Goal: Obtain resource: Download file/media

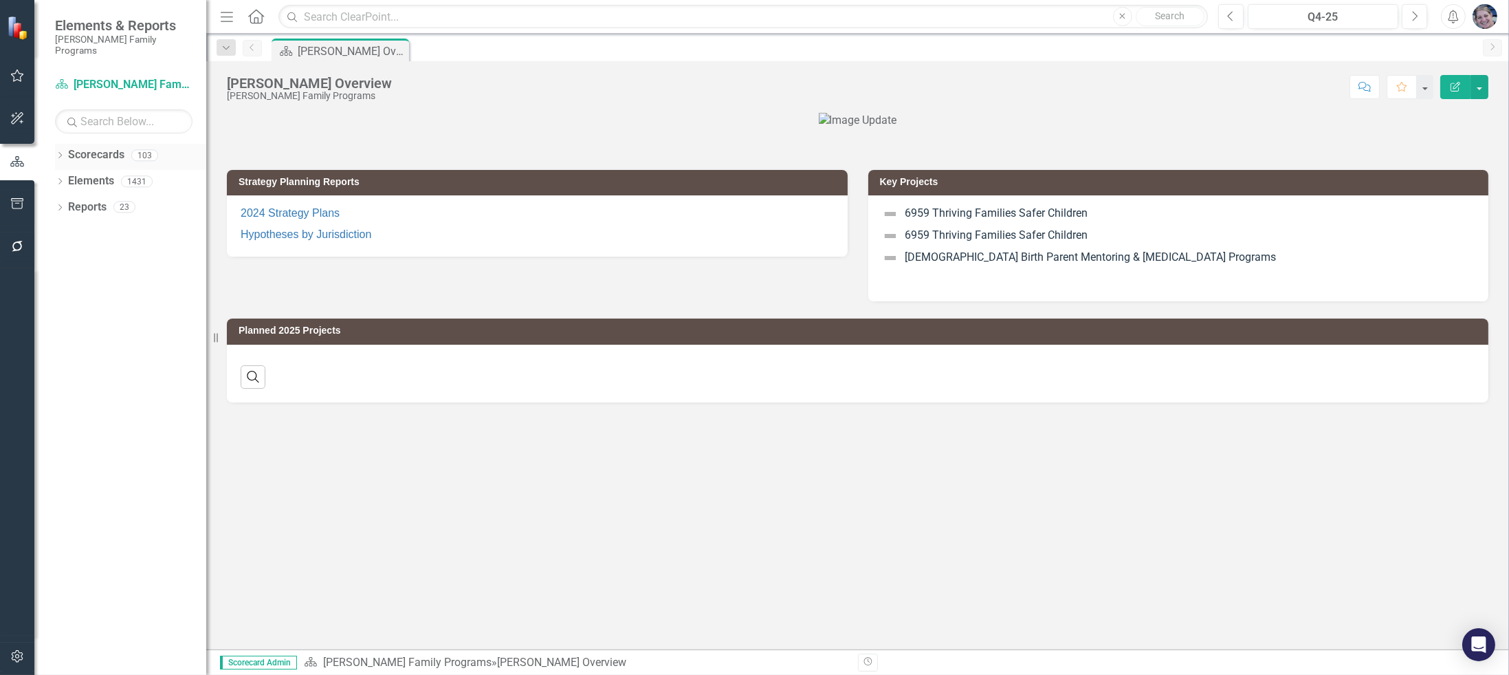
click at [60, 153] on icon "Dropdown" at bounding box center [60, 157] width 10 height 8
click at [68, 177] on icon "Dropdown" at bounding box center [67, 181] width 10 height 8
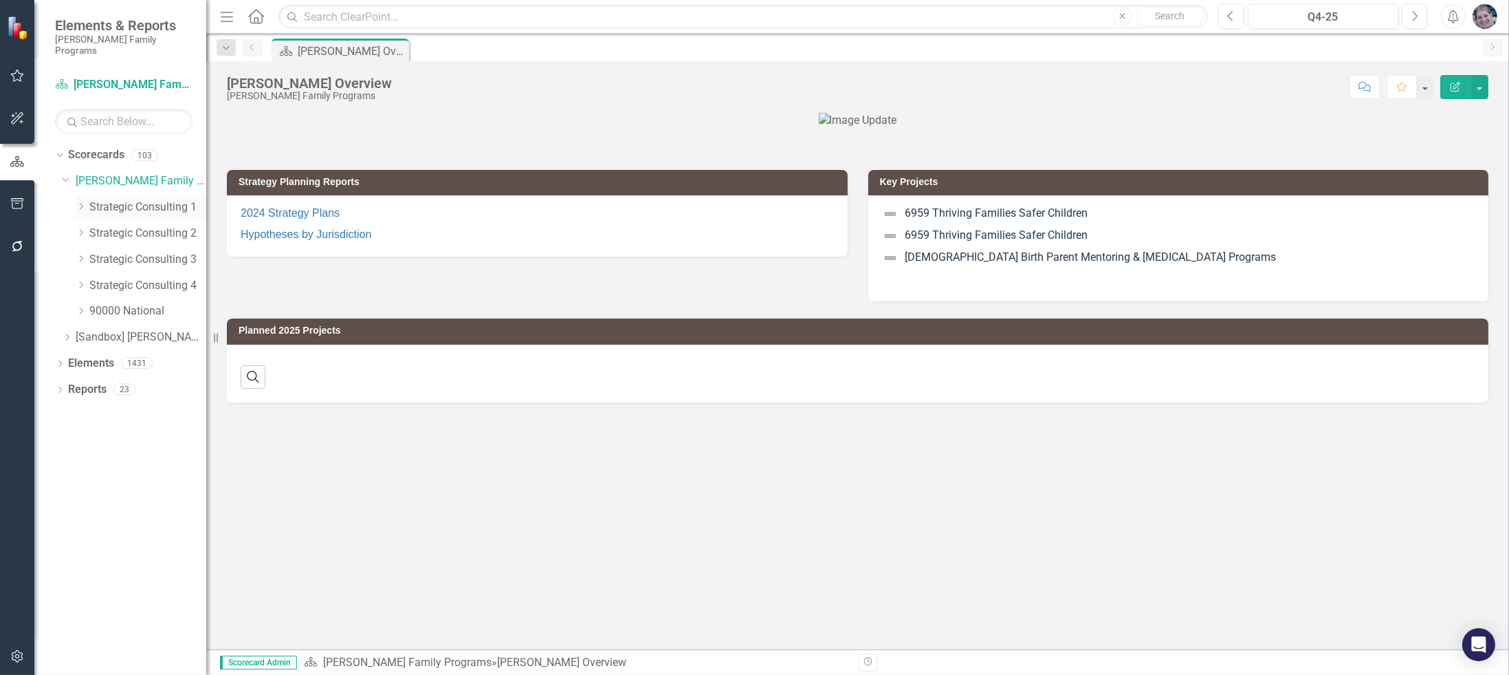
click at [79, 202] on icon "Dropdown" at bounding box center [81, 206] width 10 height 8
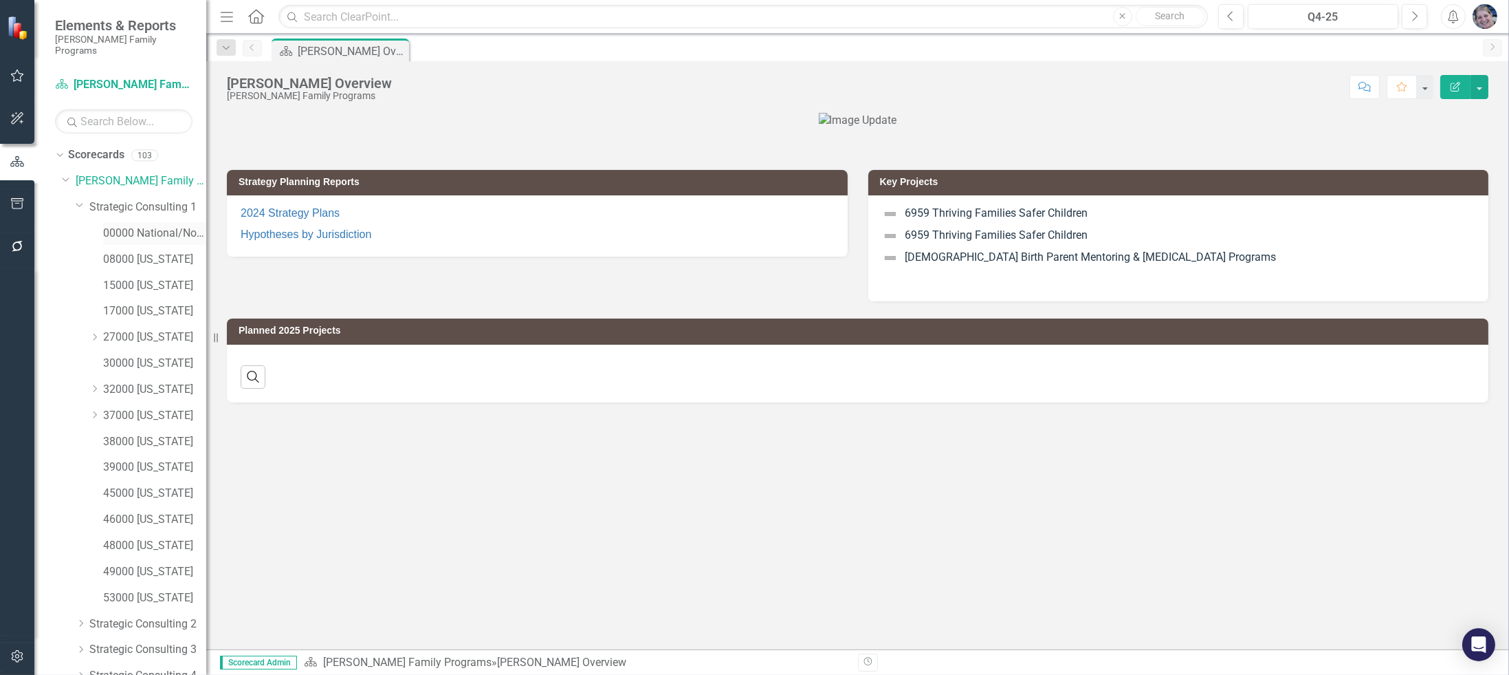
click at [144, 226] on link "00000 National/No Jurisdiction (SC1)" at bounding box center [154, 234] width 103 height 16
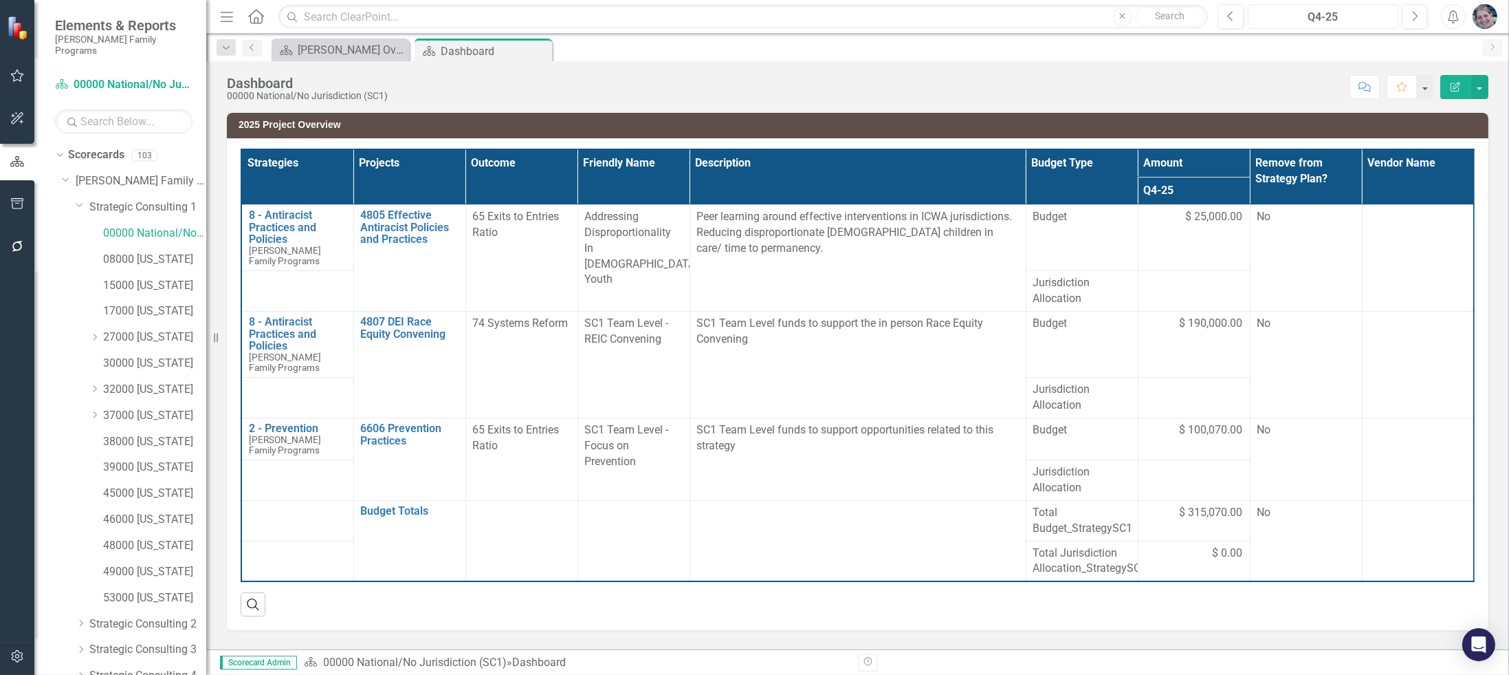
click at [1329, 19] on div "Q4-25" at bounding box center [1324, 17] width 142 height 17
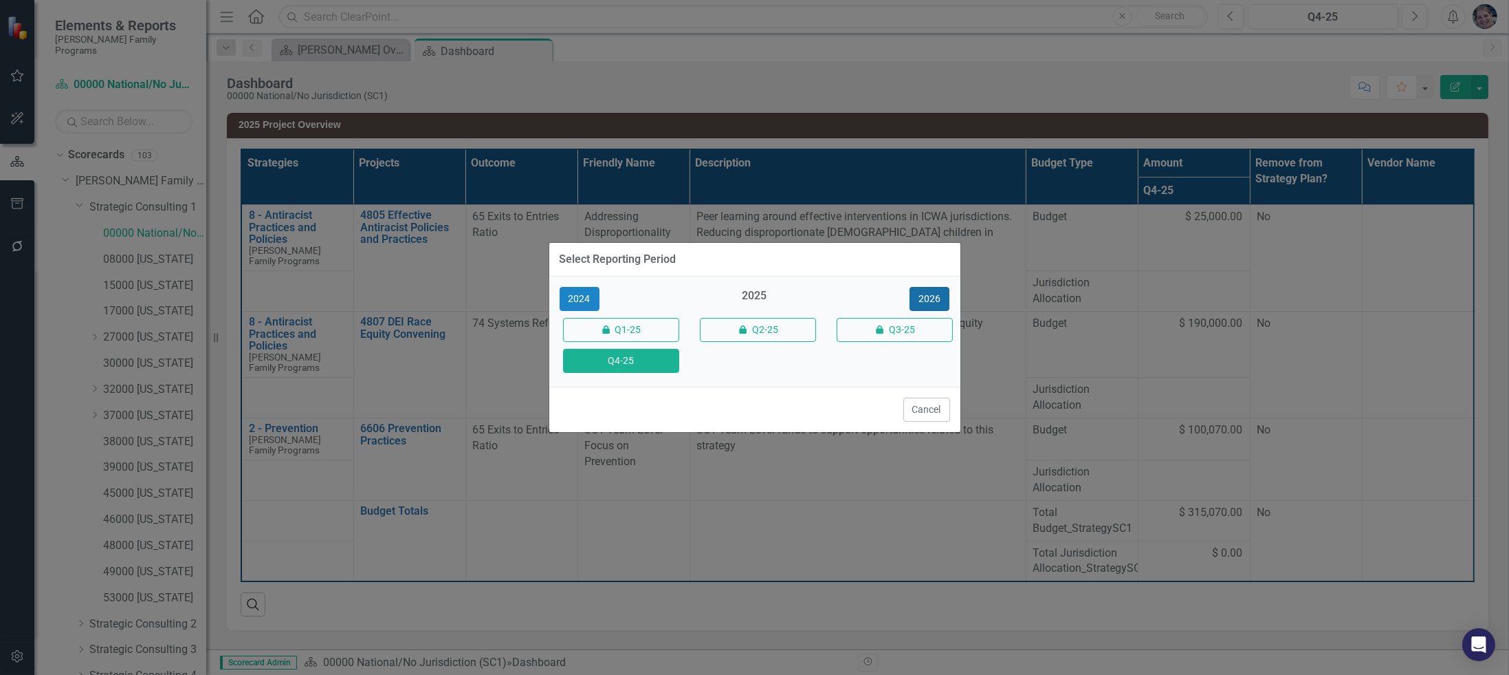
click at [929, 296] on button "2026" at bounding box center [930, 299] width 40 height 24
click at [619, 360] on button "Q4-26" at bounding box center [621, 361] width 116 height 24
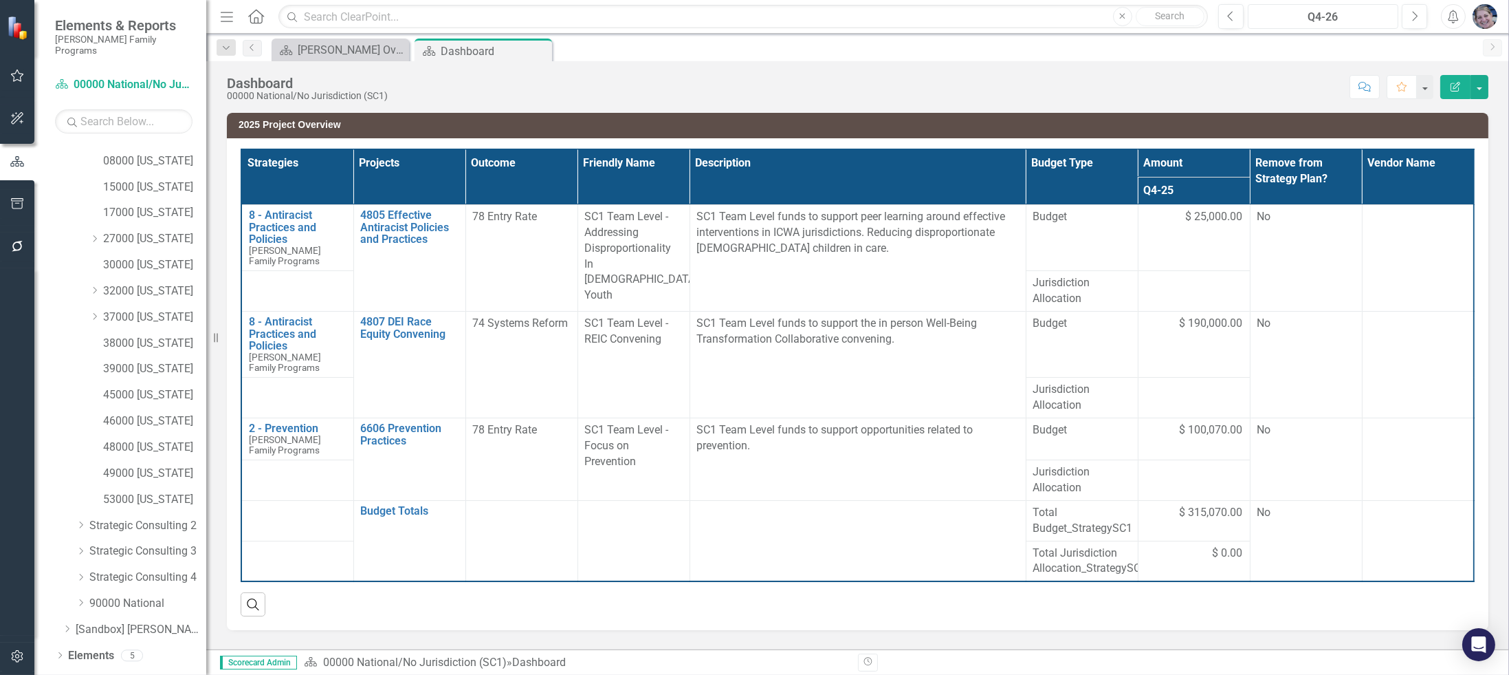
scroll to position [108, 0]
click at [59, 661] on div "Dropdown Reports 8" at bounding box center [130, 674] width 151 height 26
click at [87, 664] on link "Reports" at bounding box center [87, 672] width 39 height 16
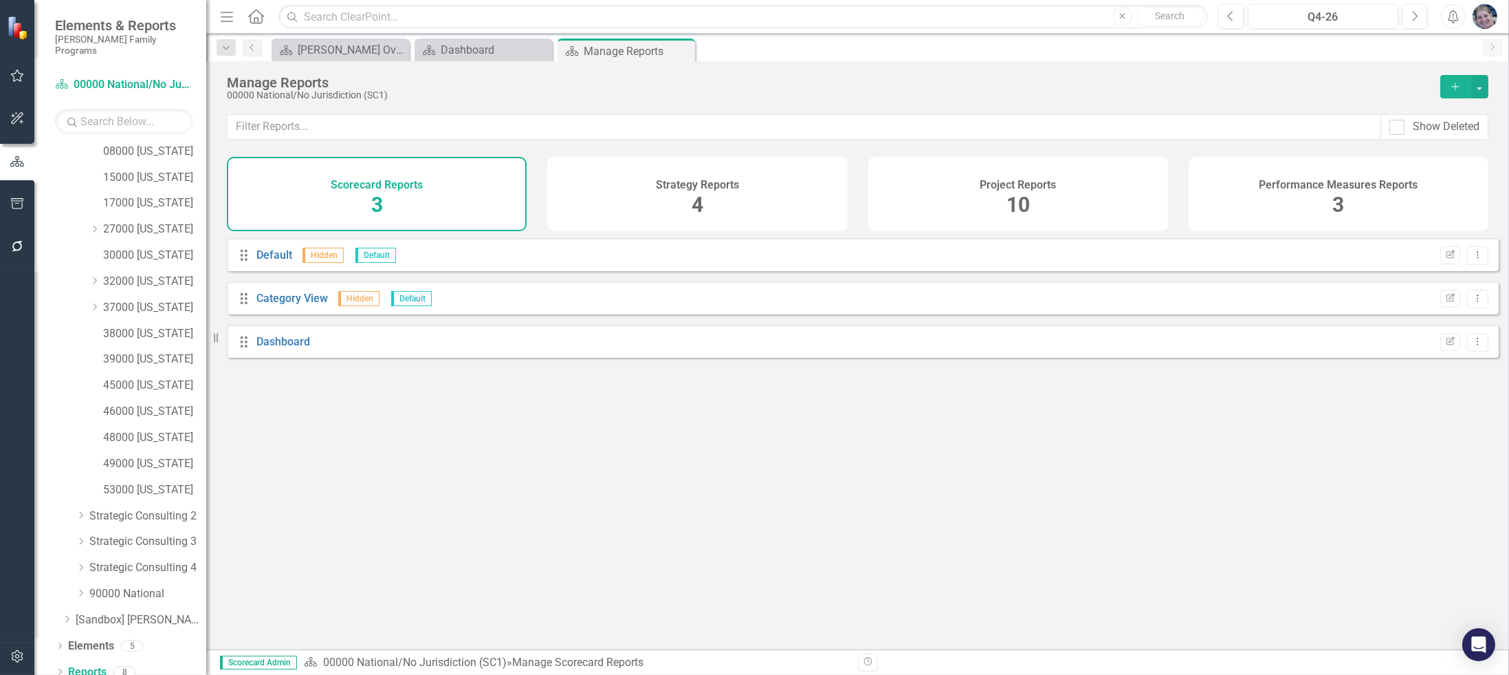
click at [1016, 197] on span "10" at bounding box center [1018, 205] width 23 height 24
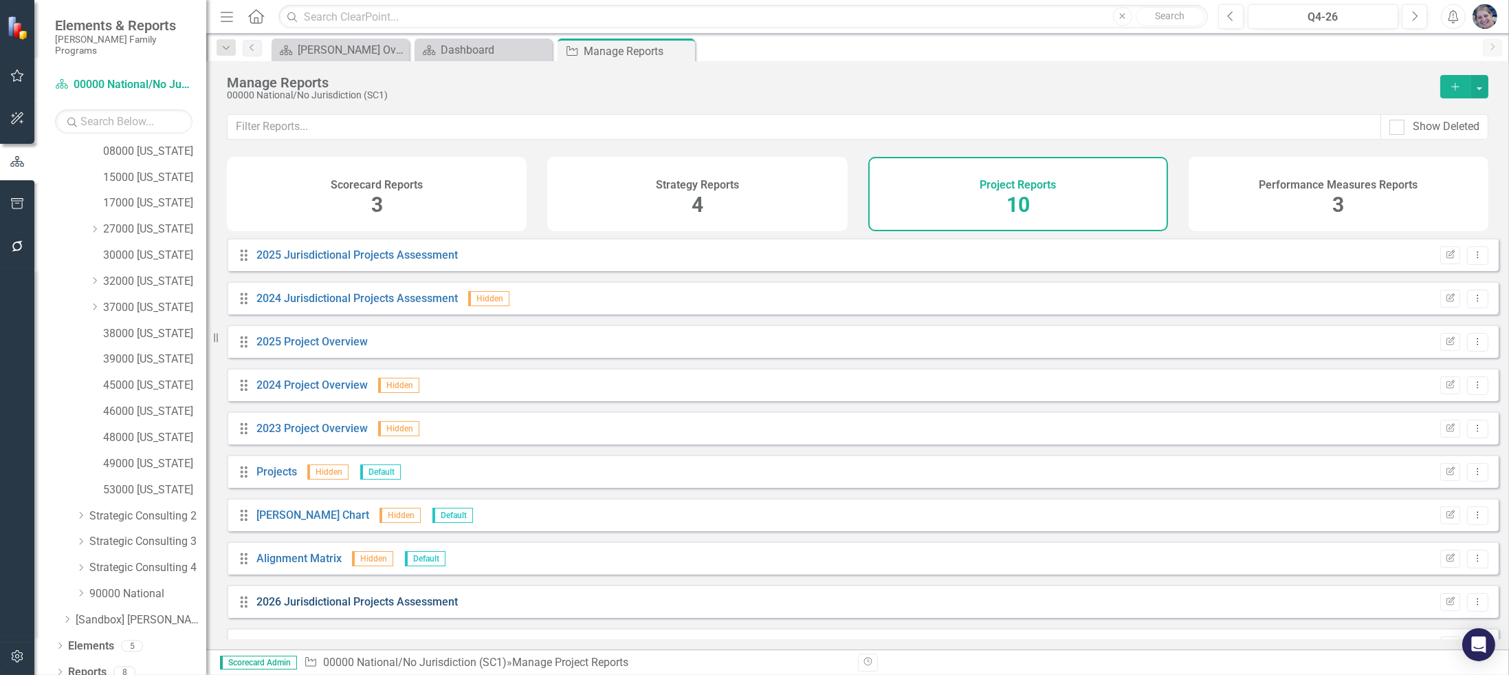
click at [289, 606] on link "2026 Jurisdictional Projects Assessment" at bounding box center [356, 601] width 201 height 13
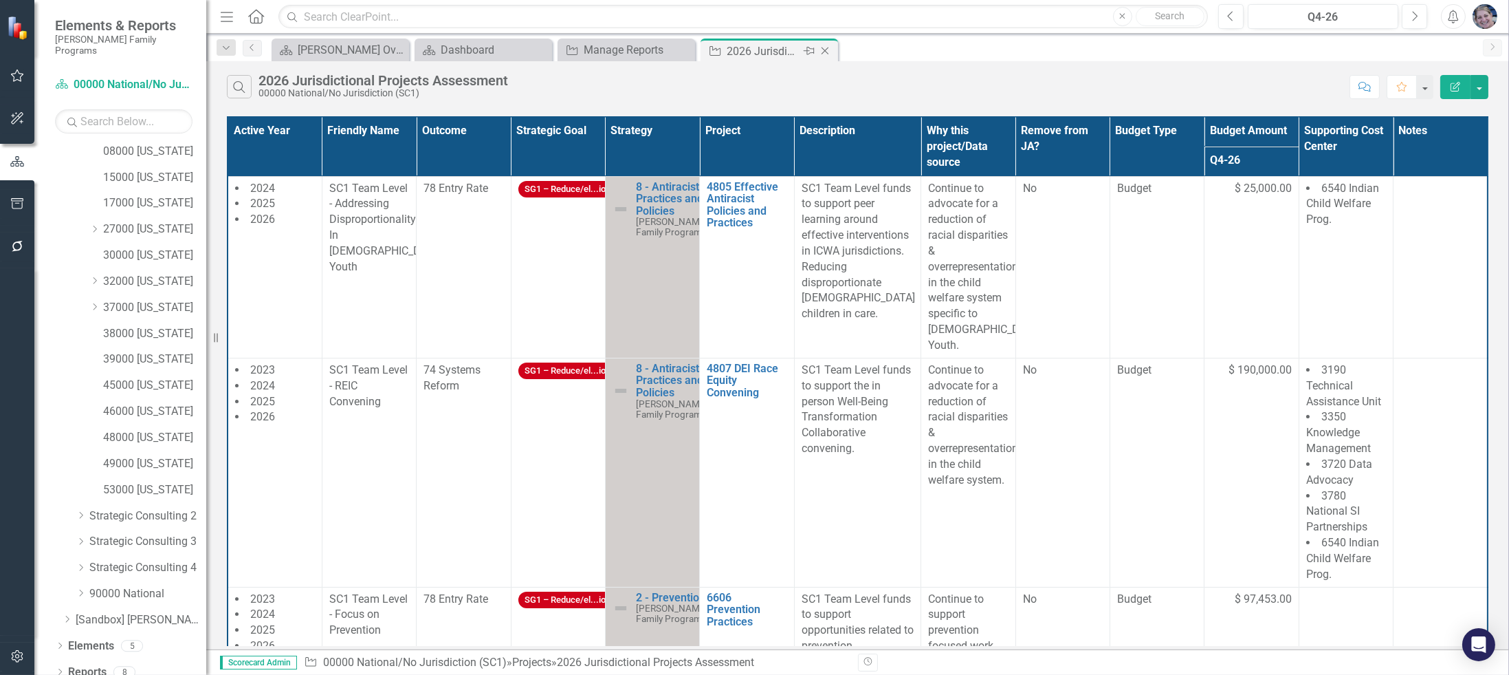
click at [829, 46] on icon "Close" at bounding box center [825, 50] width 14 height 11
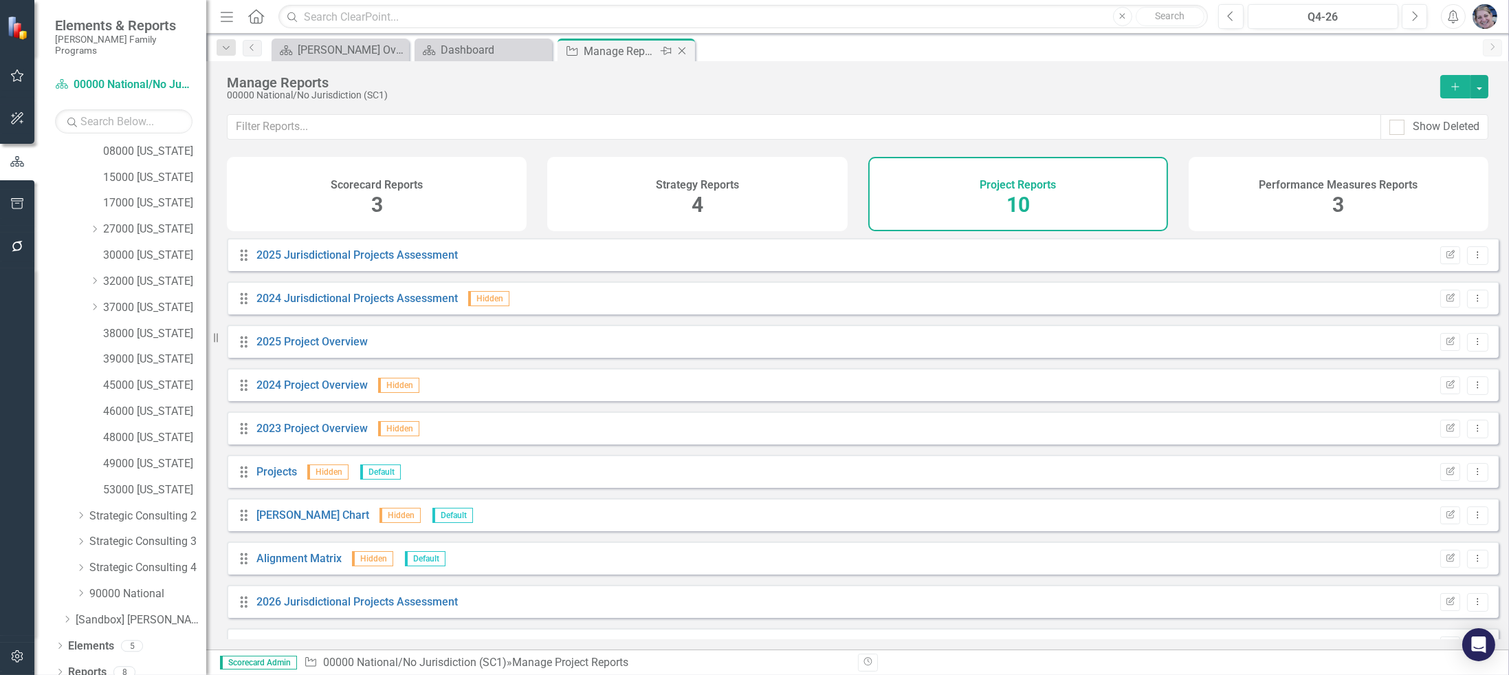
click at [684, 47] on icon at bounding box center [683, 51] width 8 height 8
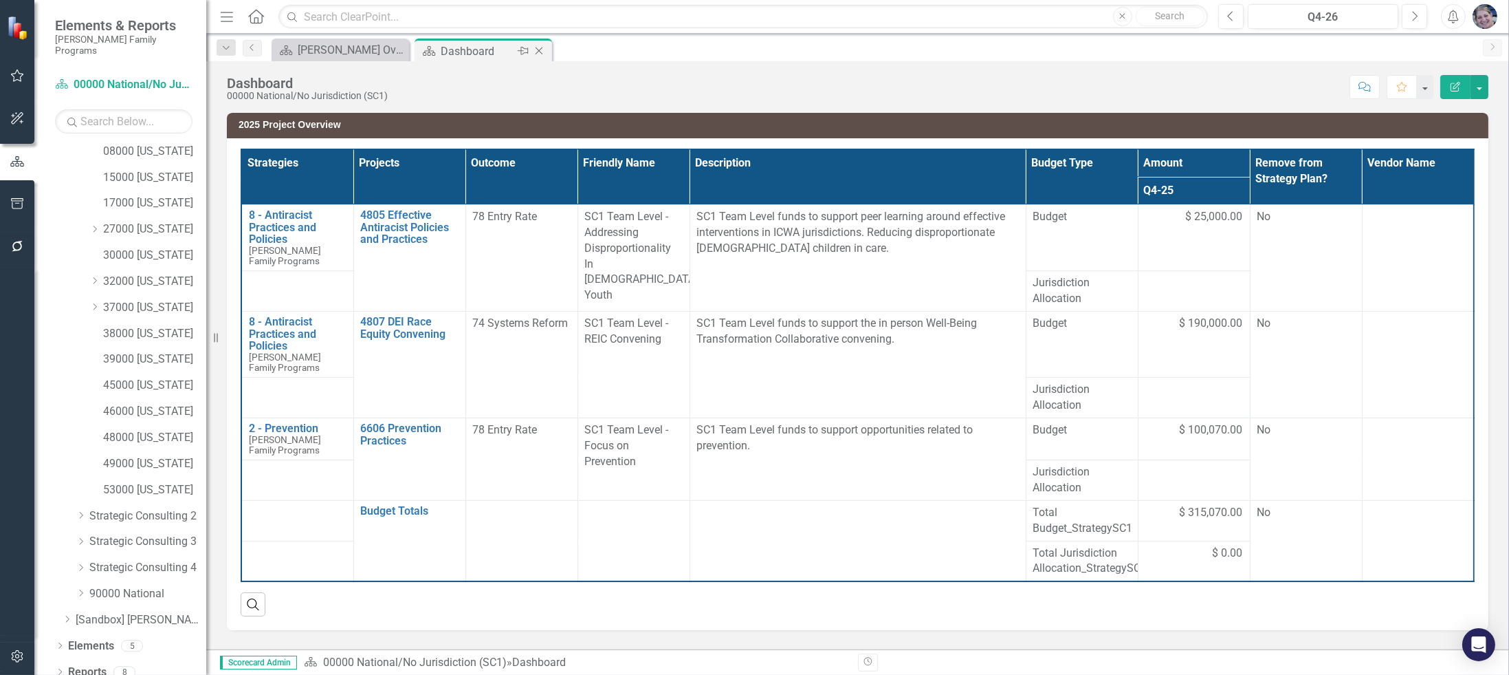
click at [542, 53] on icon "Close" at bounding box center [539, 50] width 14 height 11
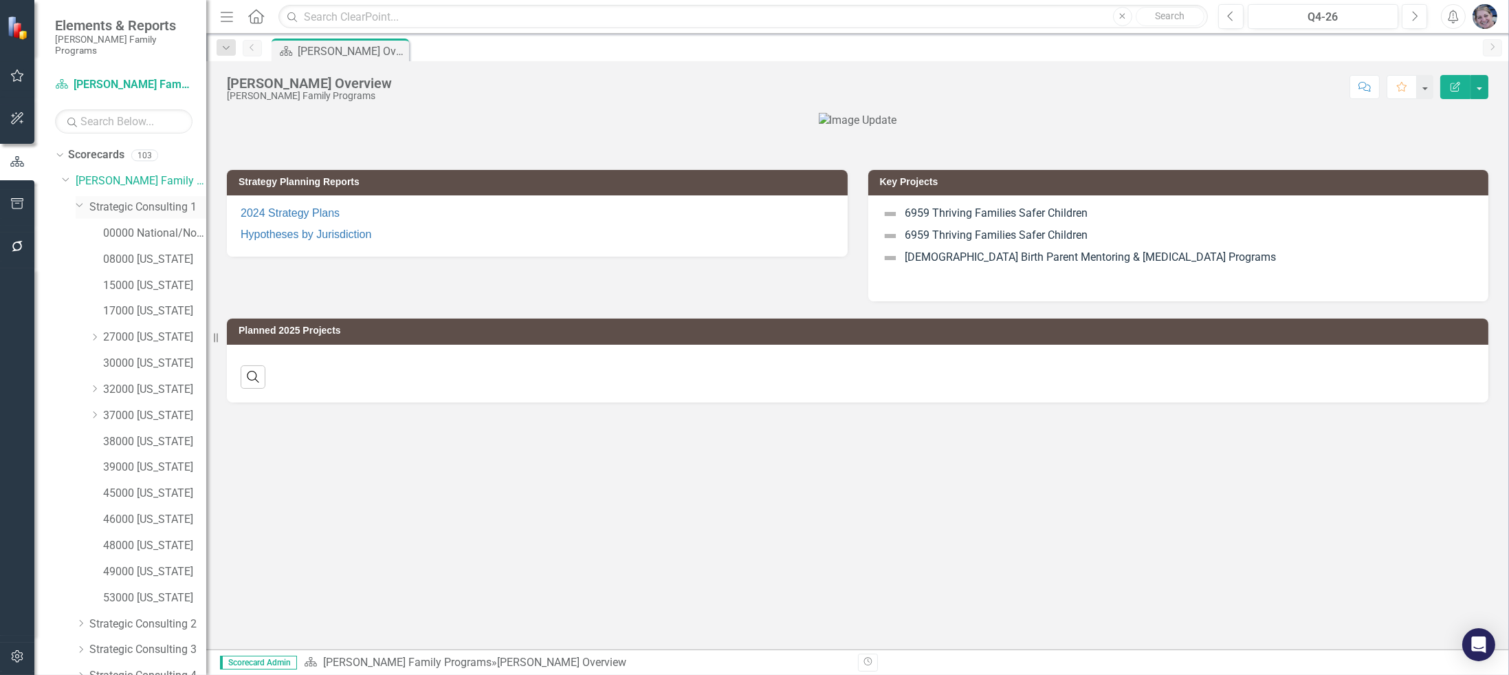
click at [76, 199] on icon "Dropdown" at bounding box center [80, 204] width 8 height 10
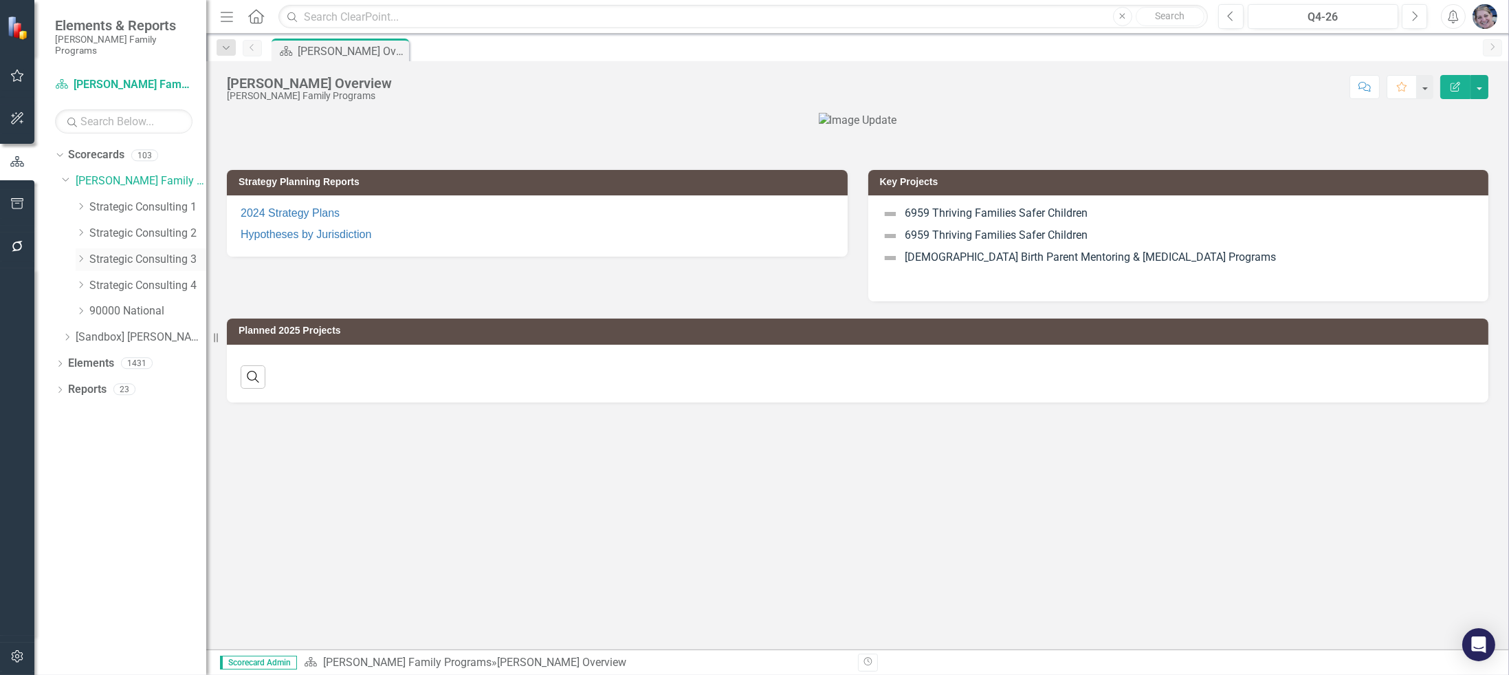
click at [78, 254] on icon "Dropdown" at bounding box center [81, 258] width 10 height 8
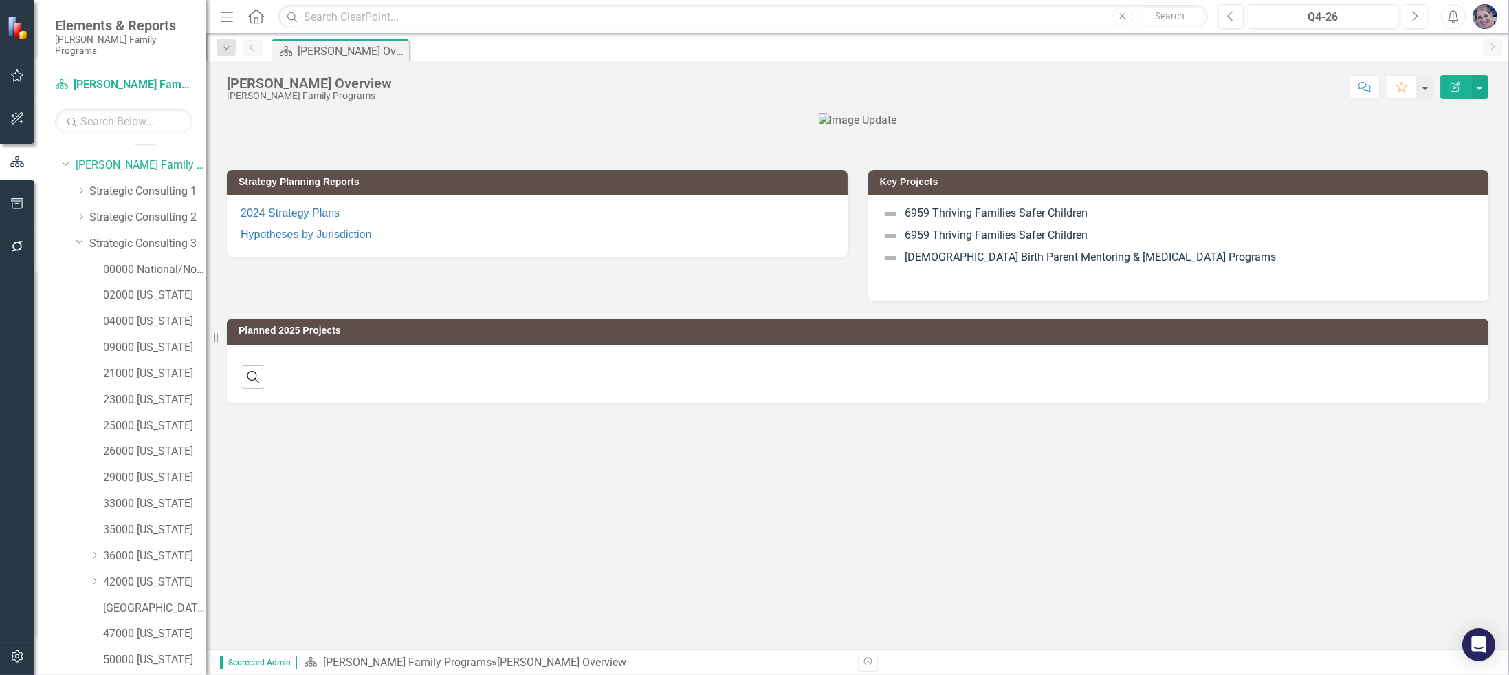
scroll to position [22, 0]
drag, startPoint x: 144, startPoint y: 274, endPoint x: 201, endPoint y: 311, distance: 67.7
click at [144, 281] on link "02000 [US_STATE]" at bounding box center [154, 289] width 103 height 16
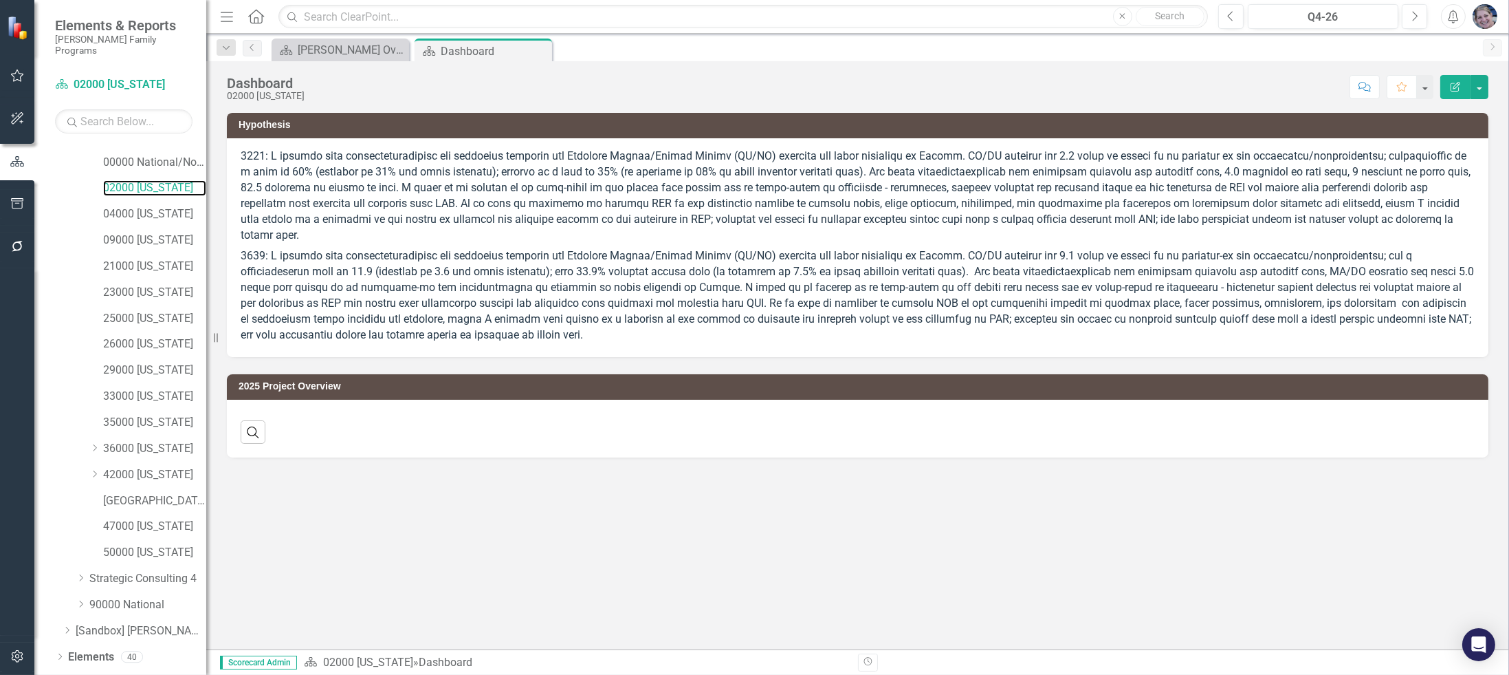
scroll to position [134, 0]
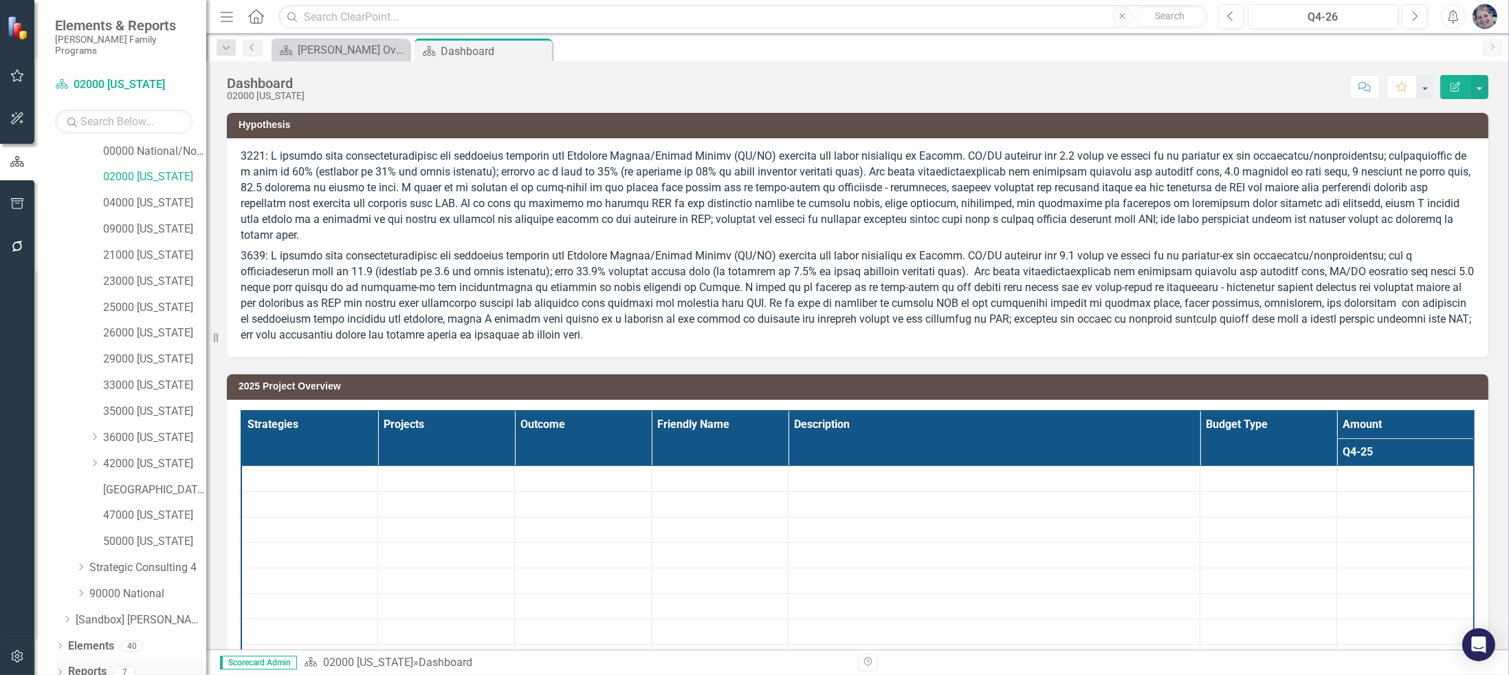
click at [57, 669] on icon "Dropdown" at bounding box center [60, 673] width 10 height 8
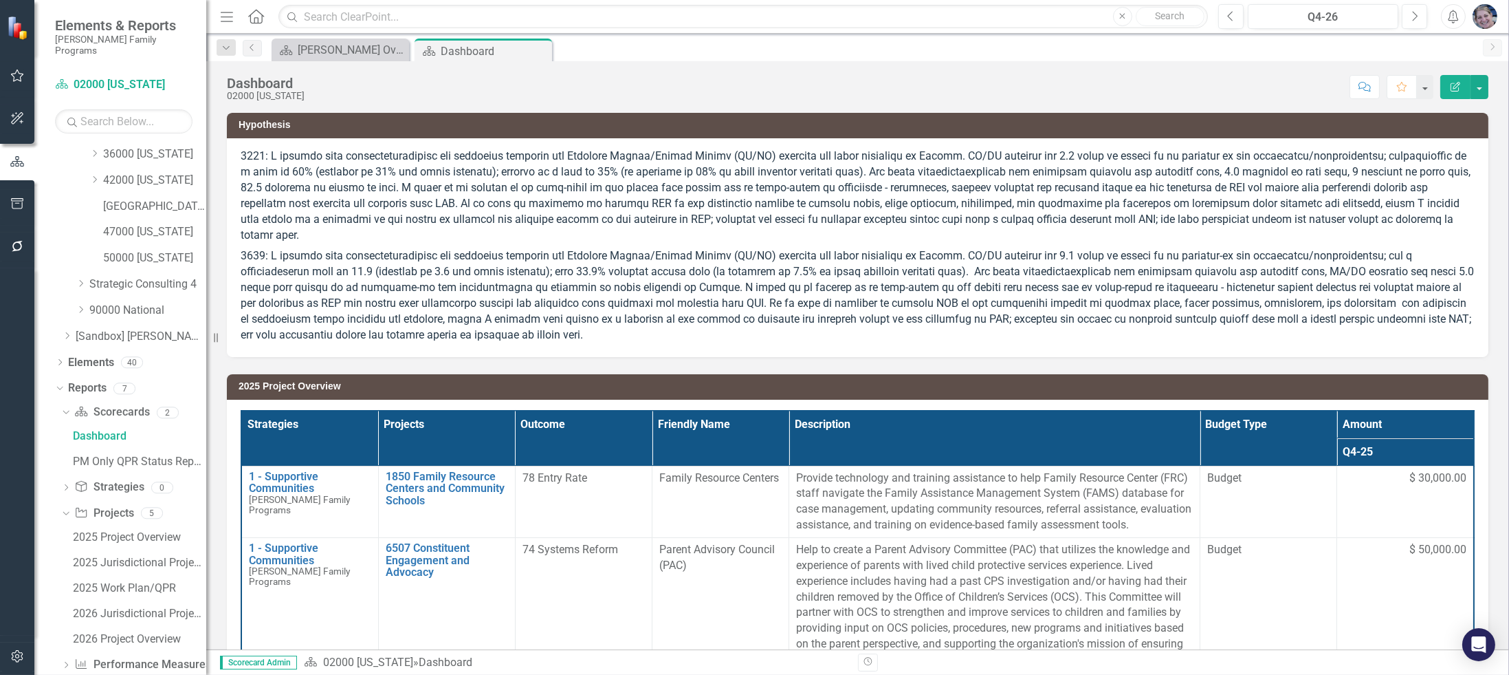
scroll to position [430, 0]
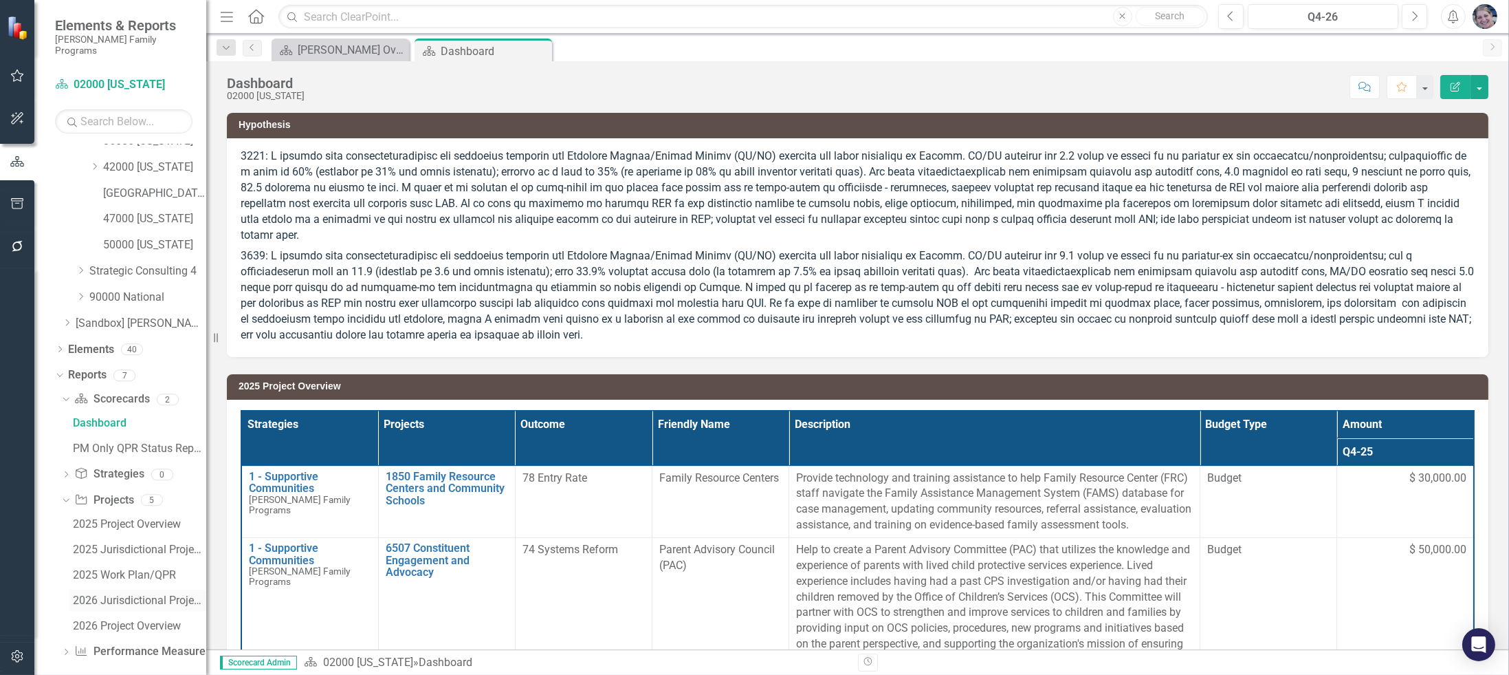
click at [127, 594] on div "2026 Jurisdictional Projects Assessment" at bounding box center [139, 600] width 133 height 12
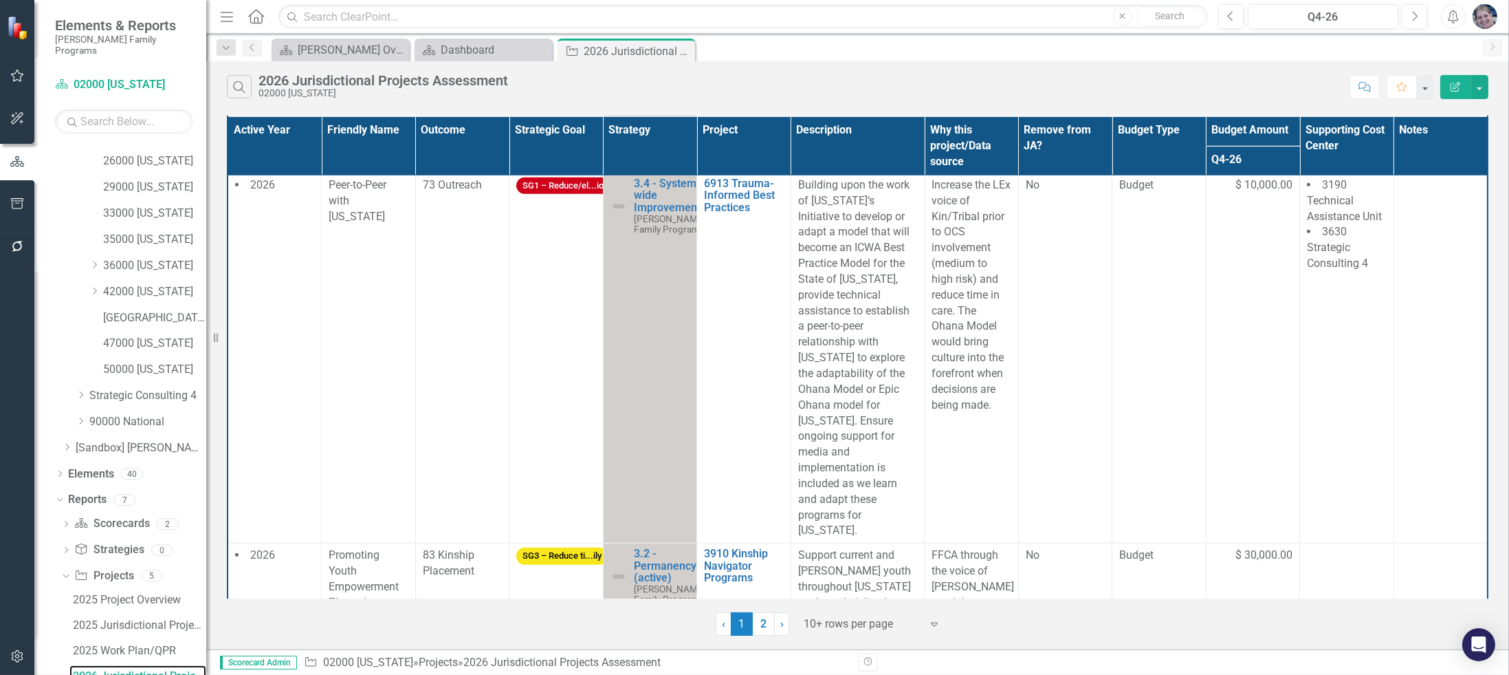
scroll to position [2289, 0]
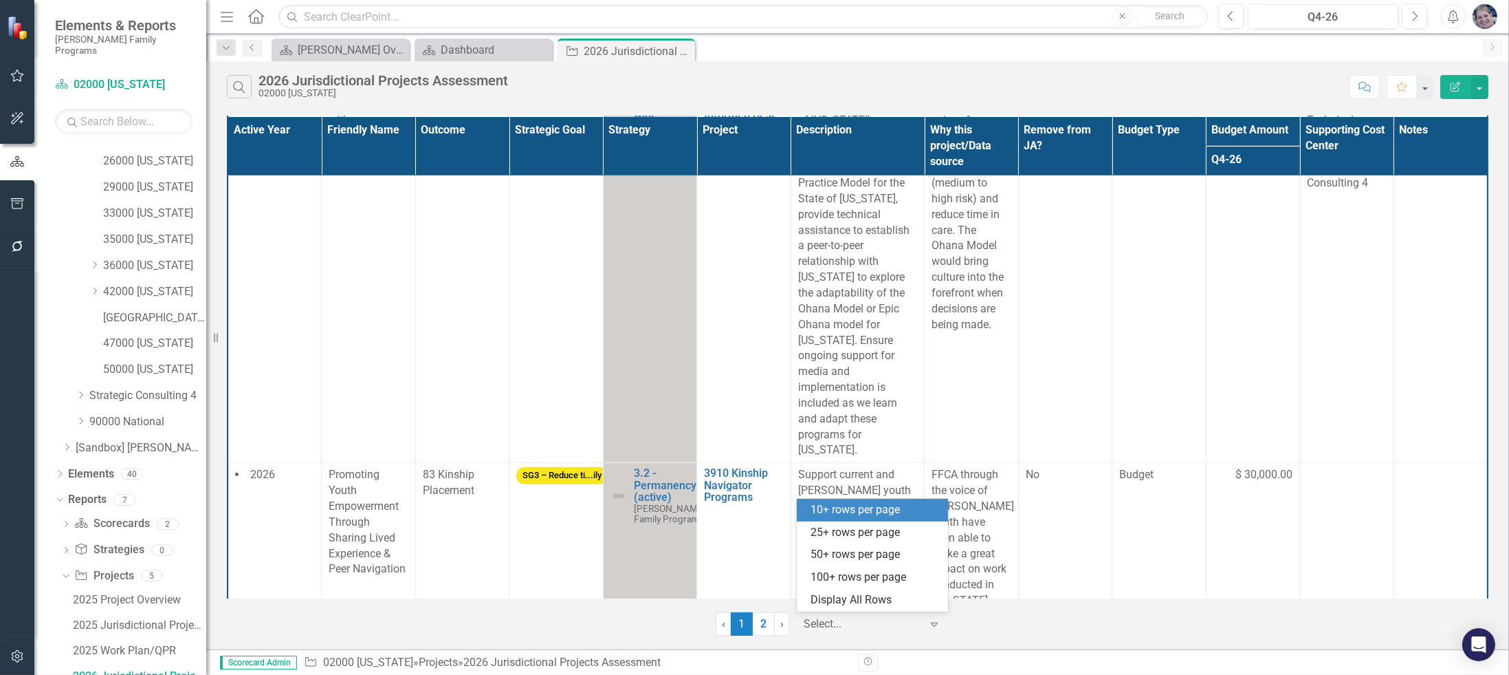
click at [885, 624] on div at bounding box center [862, 624] width 117 height 19
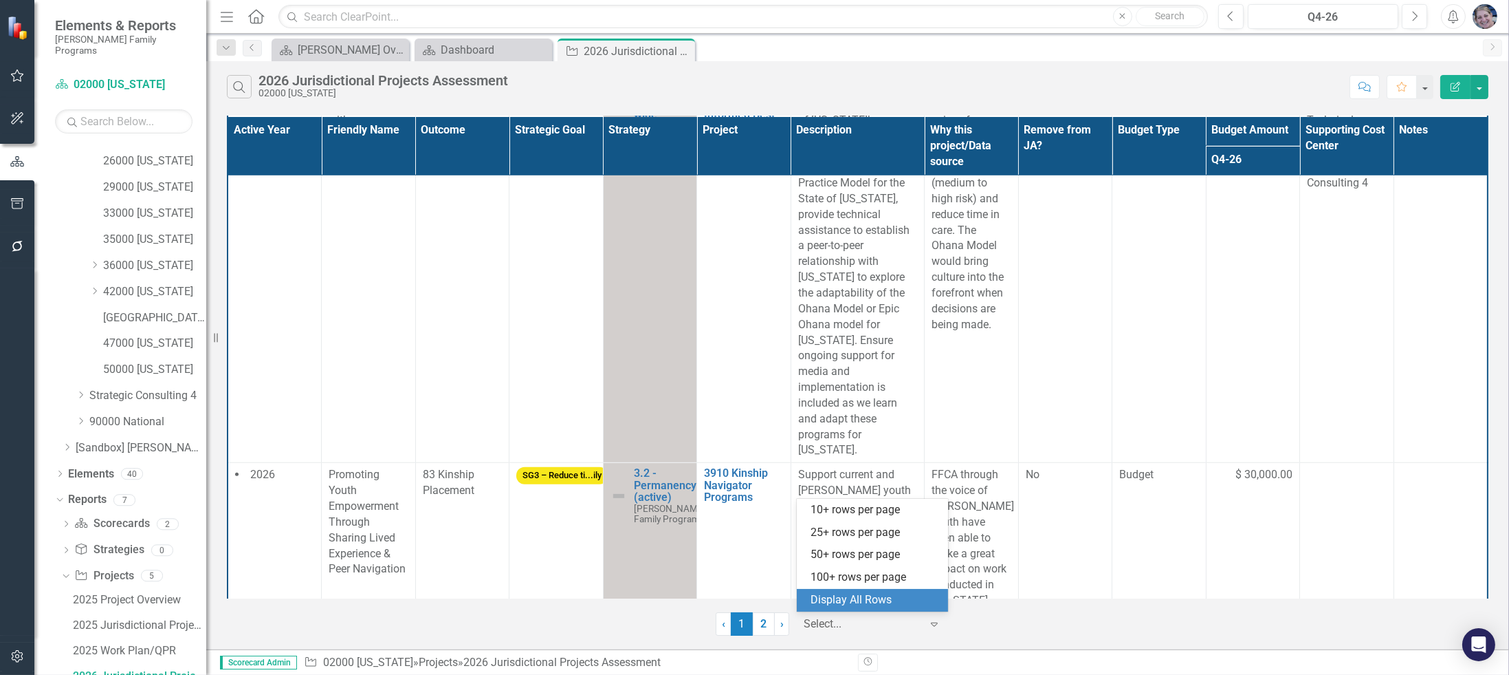
click at [889, 599] on div "Display All Rows" at bounding box center [875, 600] width 129 height 16
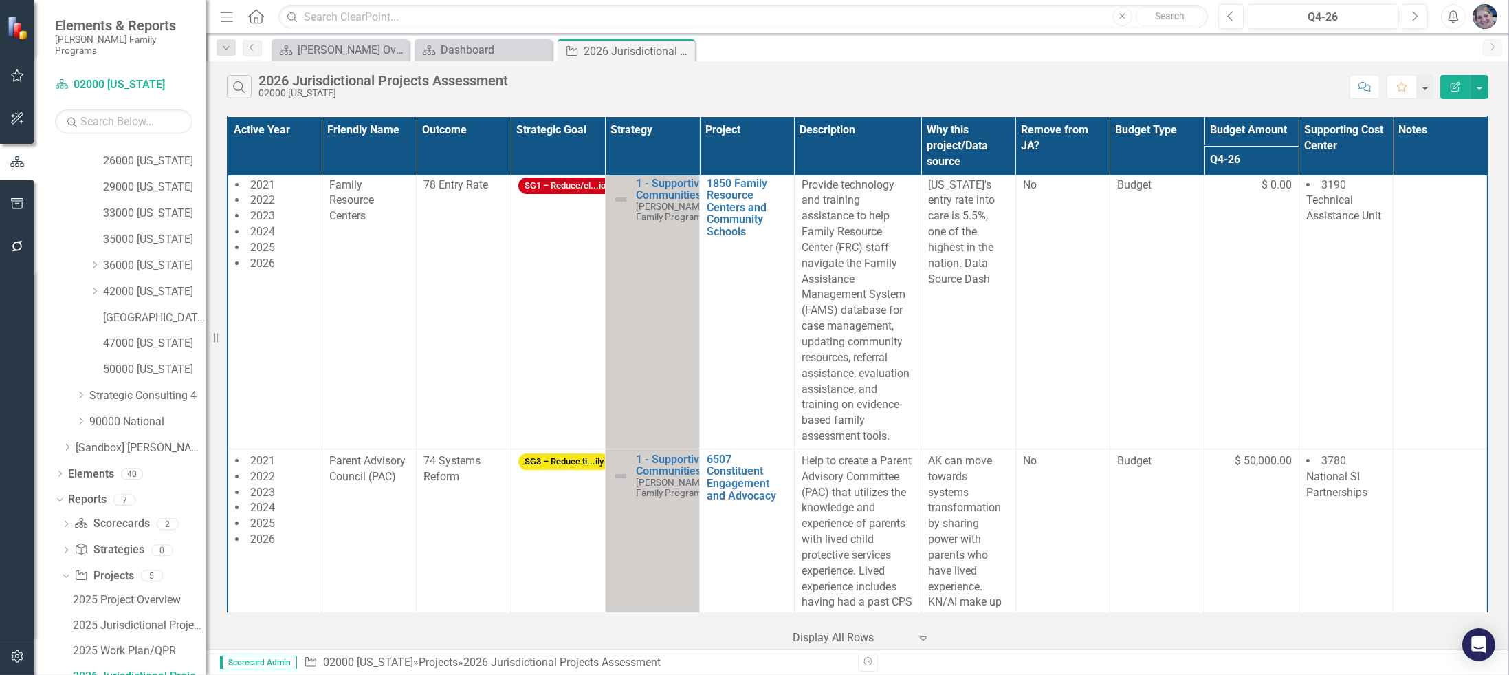
scroll to position [0, 0]
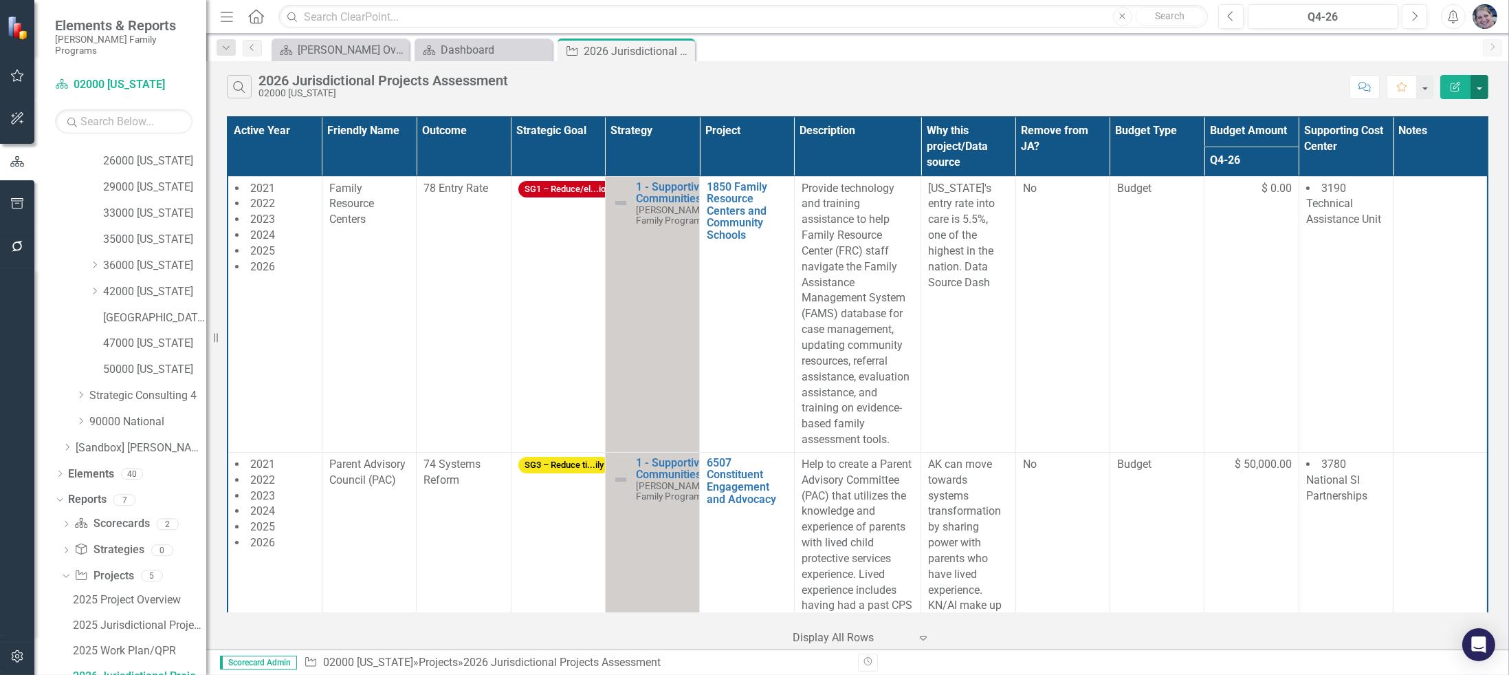
click at [1478, 87] on button "button" at bounding box center [1480, 87] width 18 height 24
click at [1419, 139] on link "PDF Export to PDF" at bounding box center [1433, 139] width 109 height 25
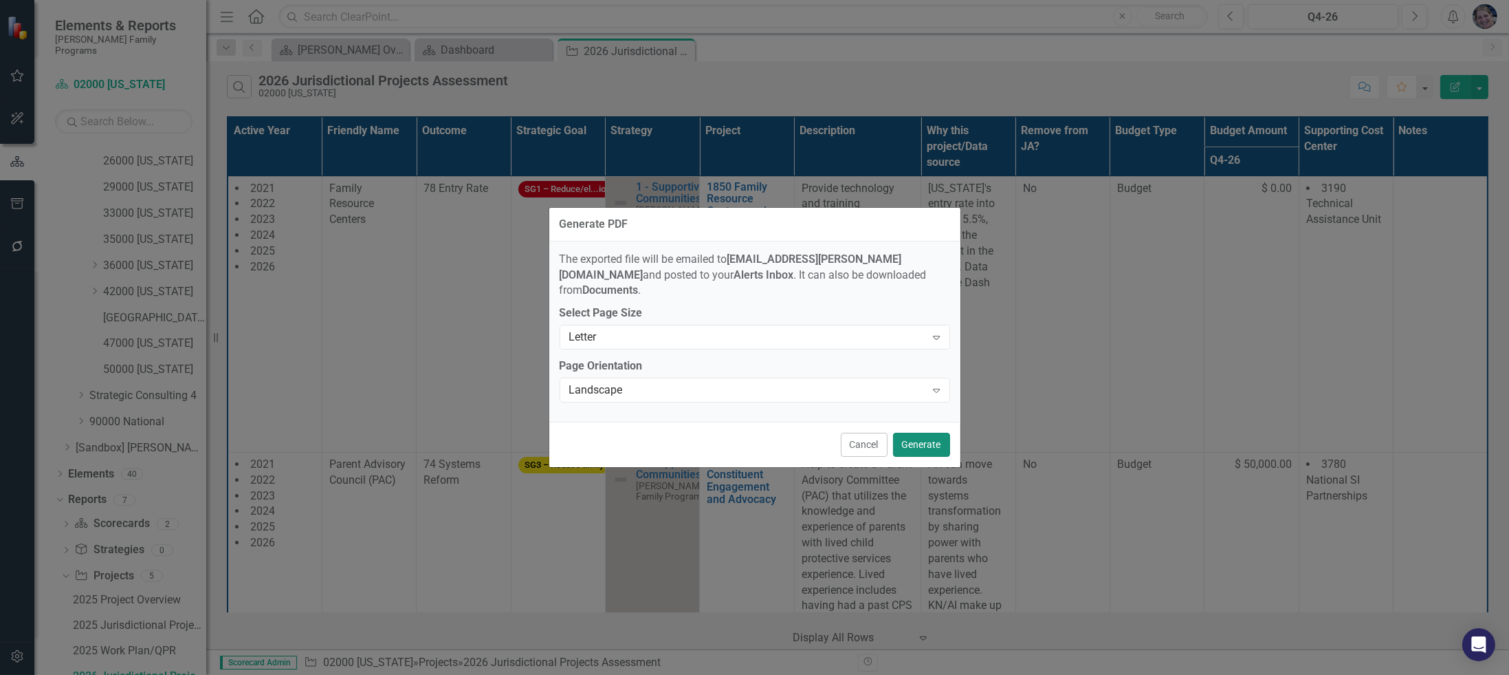
click at [926, 439] on button "Generate" at bounding box center [921, 445] width 57 height 24
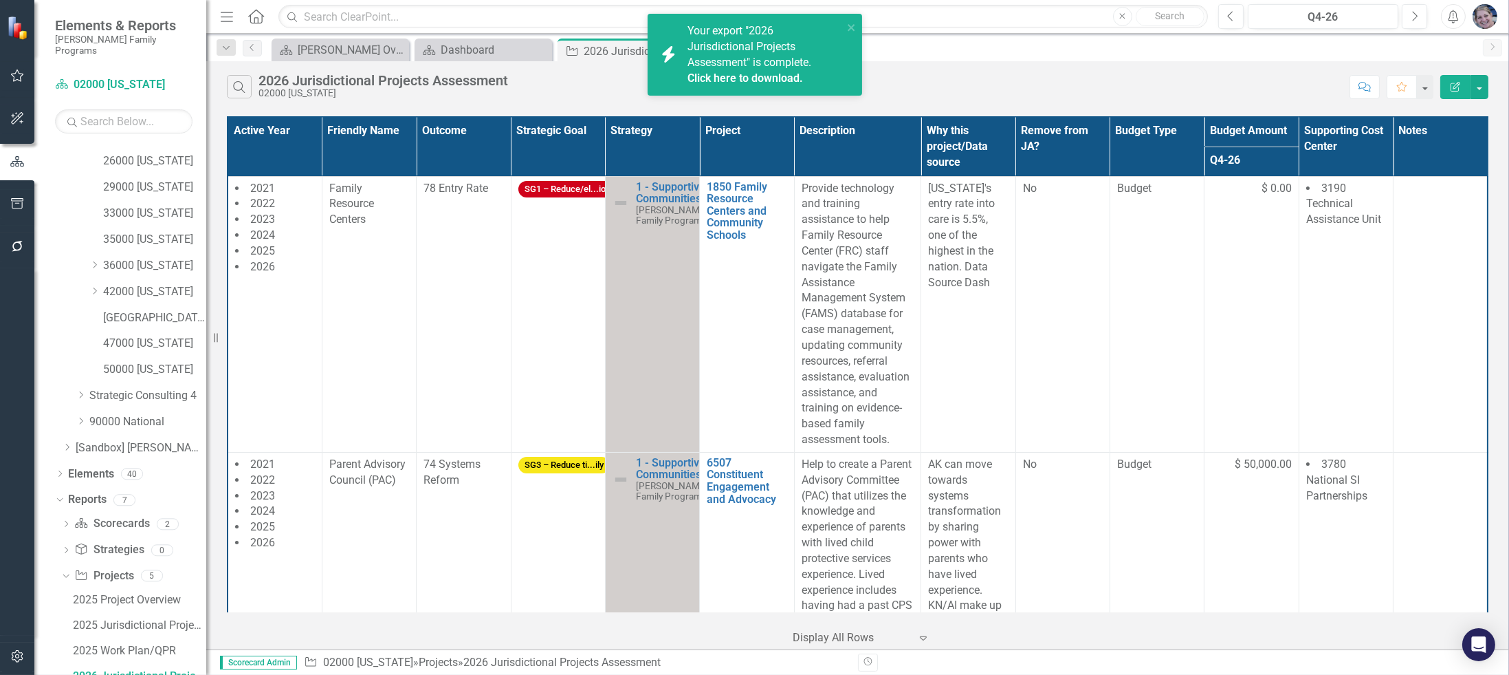
click at [772, 76] on link "Click here to download." at bounding box center [746, 78] width 116 height 13
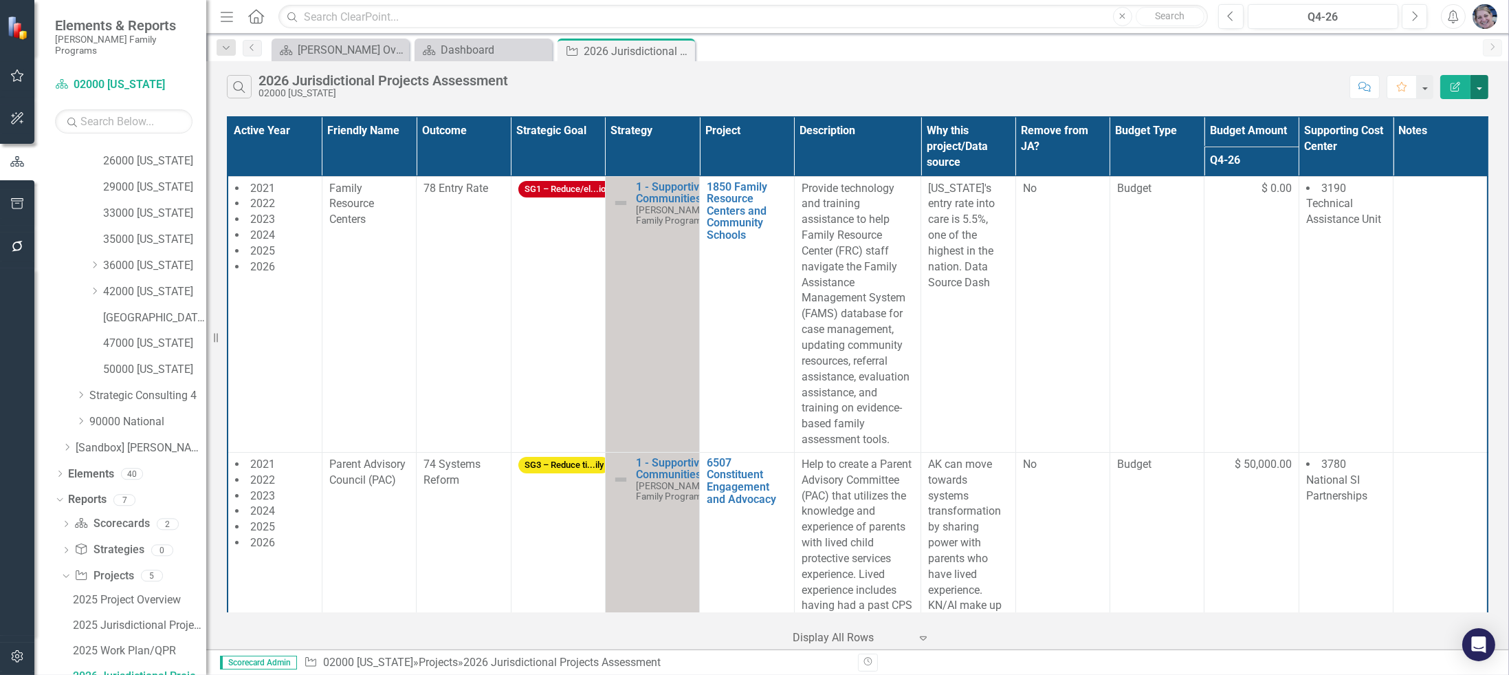
click at [1477, 86] on button "button" at bounding box center [1480, 87] width 18 height 24
click at [1420, 188] on link "Email Email Page" at bounding box center [1433, 189] width 109 height 25
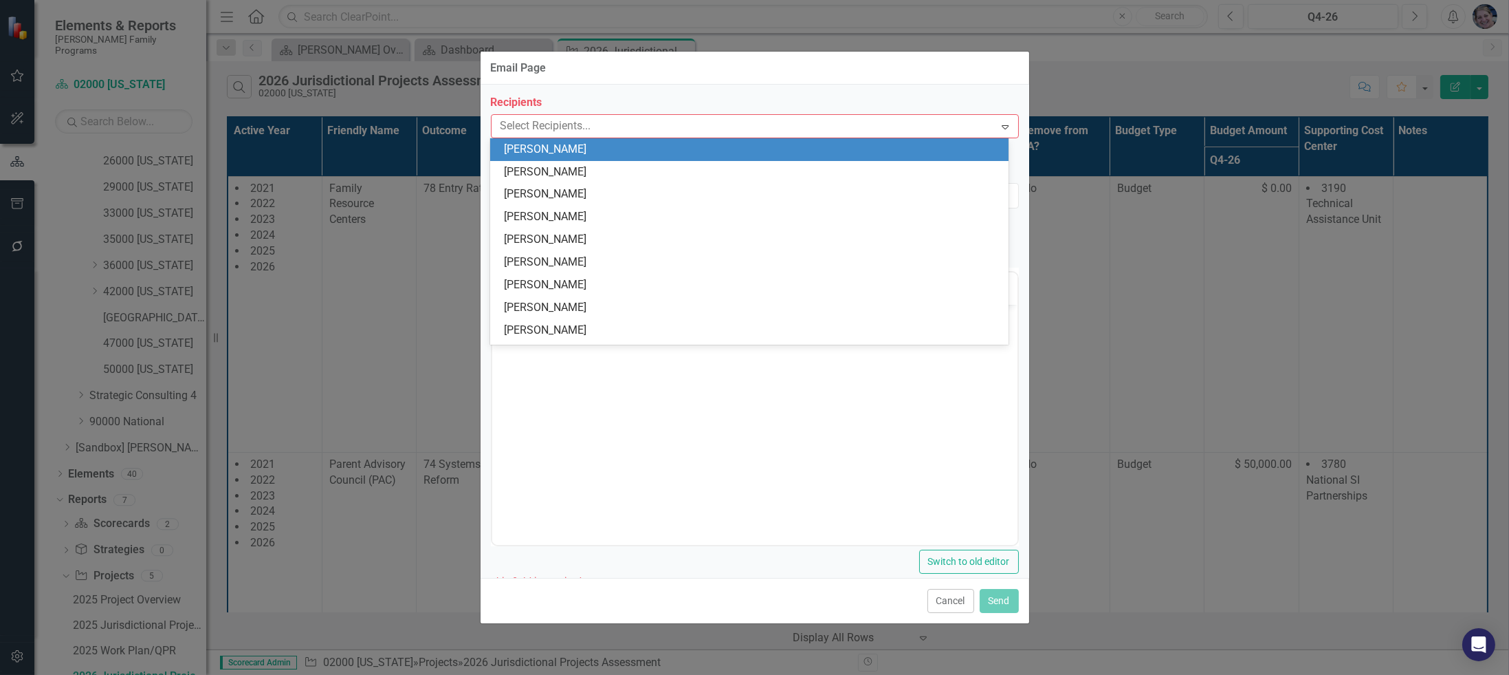
click at [667, 123] on div at bounding box center [745, 126] width 500 height 19
type input "di"
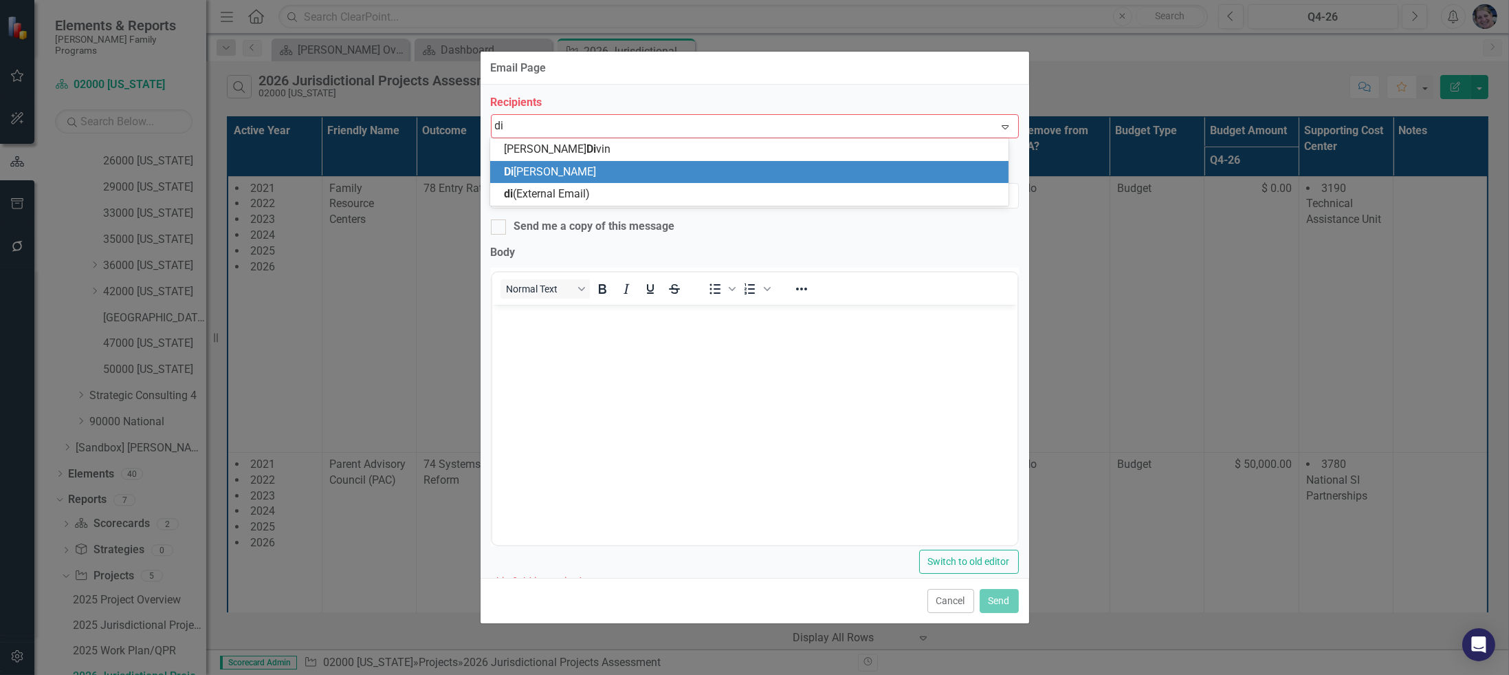
click at [529, 173] on span "Di [PERSON_NAME]" at bounding box center [550, 171] width 92 height 13
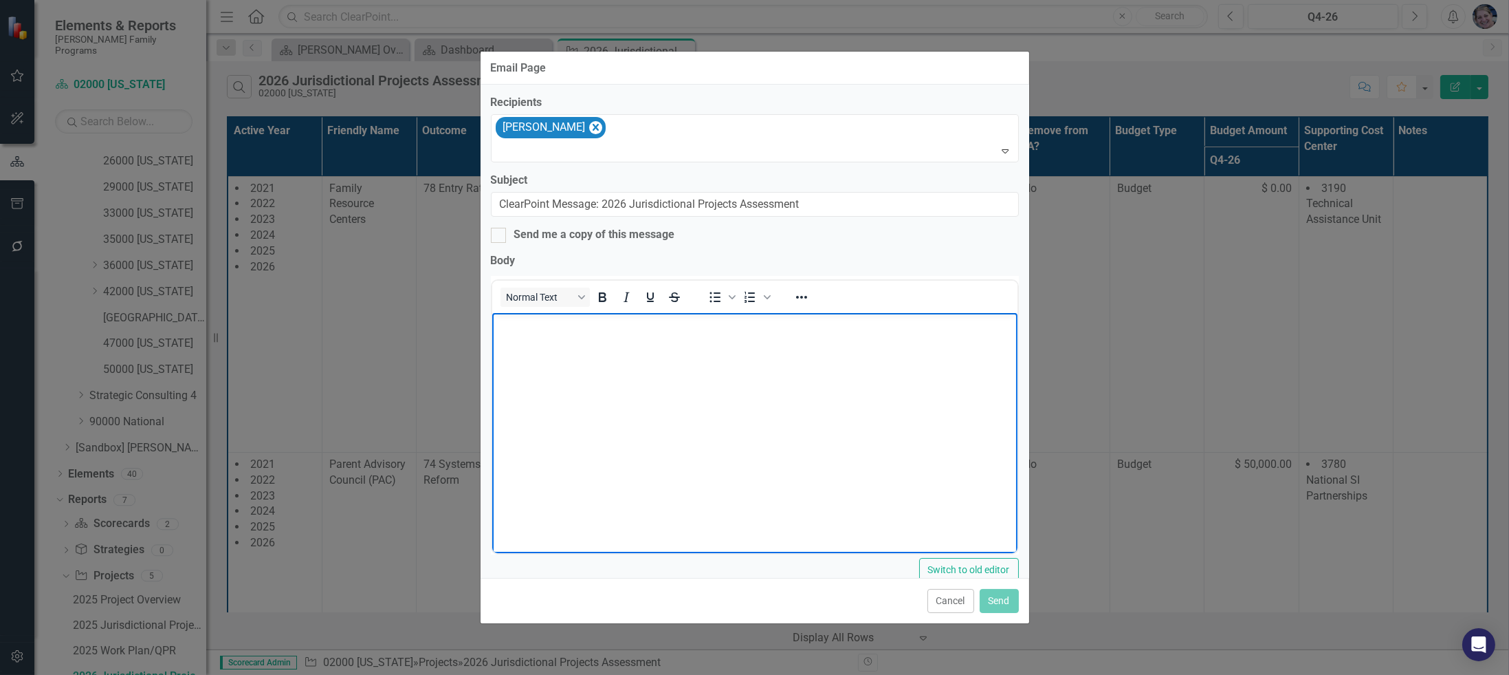
click at [653, 372] on body "Rich Text Area. Press ALT-0 for help." at bounding box center [754, 416] width 525 height 206
click at [994, 600] on button "Send" at bounding box center [999, 601] width 39 height 24
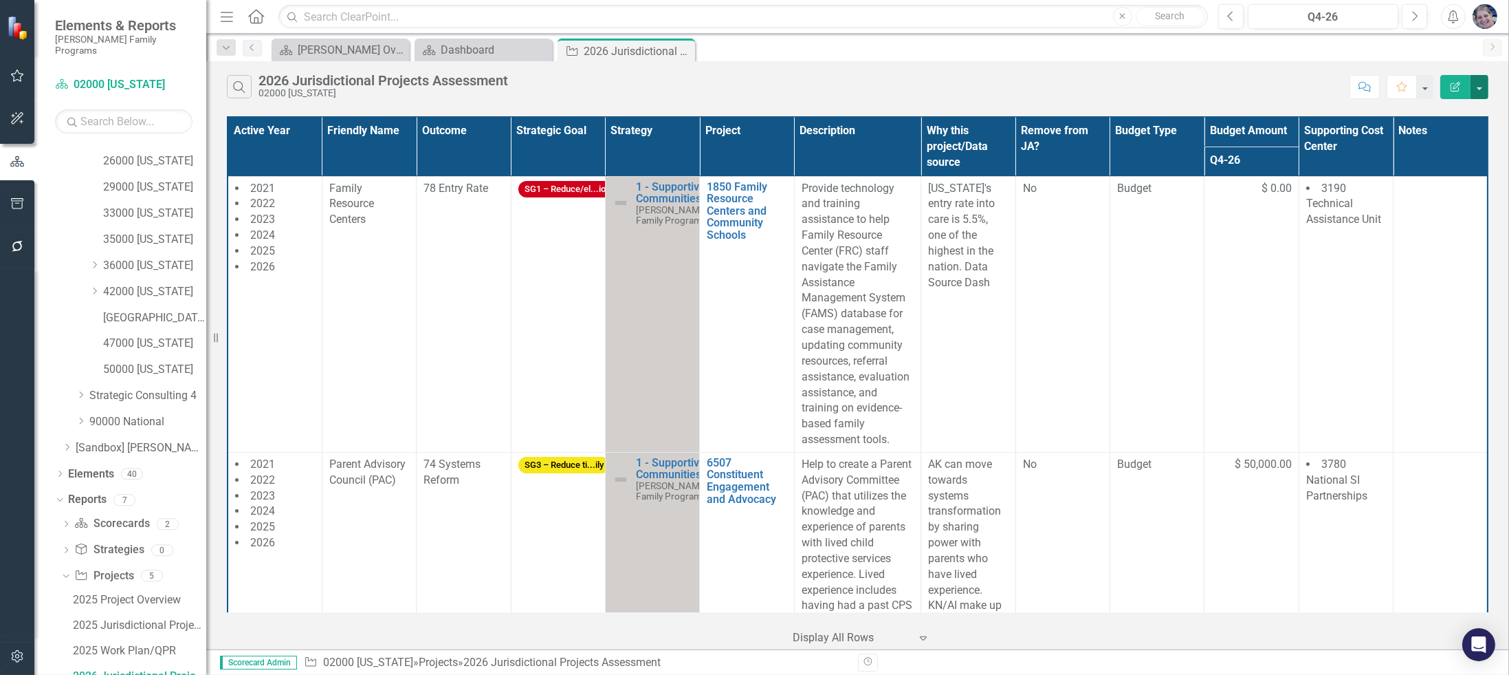
click at [1481, 84] on button "button" at bounding box center [1480, 87] width 18 height 24
click at [1451, 166] on link "Excel Export to Excel" at bounding box center [1433, 164] width 109 height 25
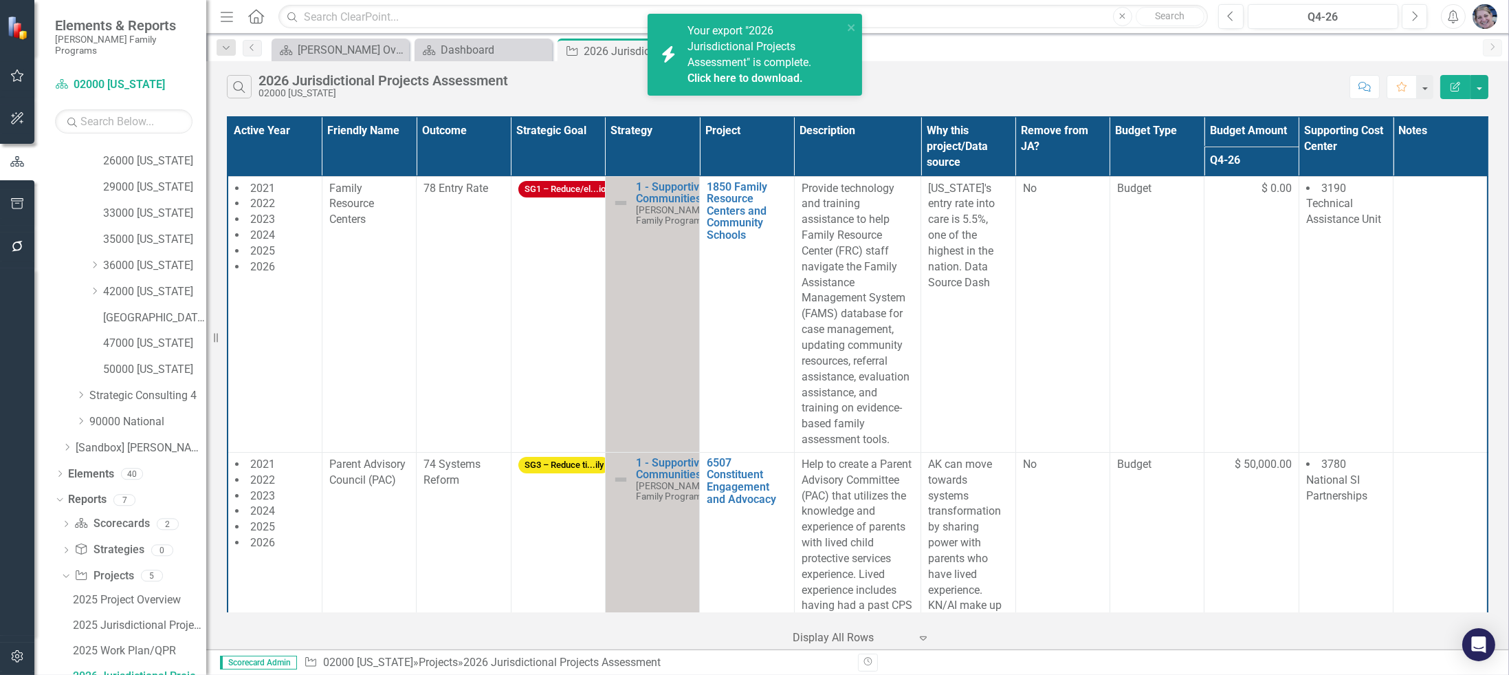
click at [767, 74] on link "Click here to download." at bounding box center [746, 78] width 116 height 13
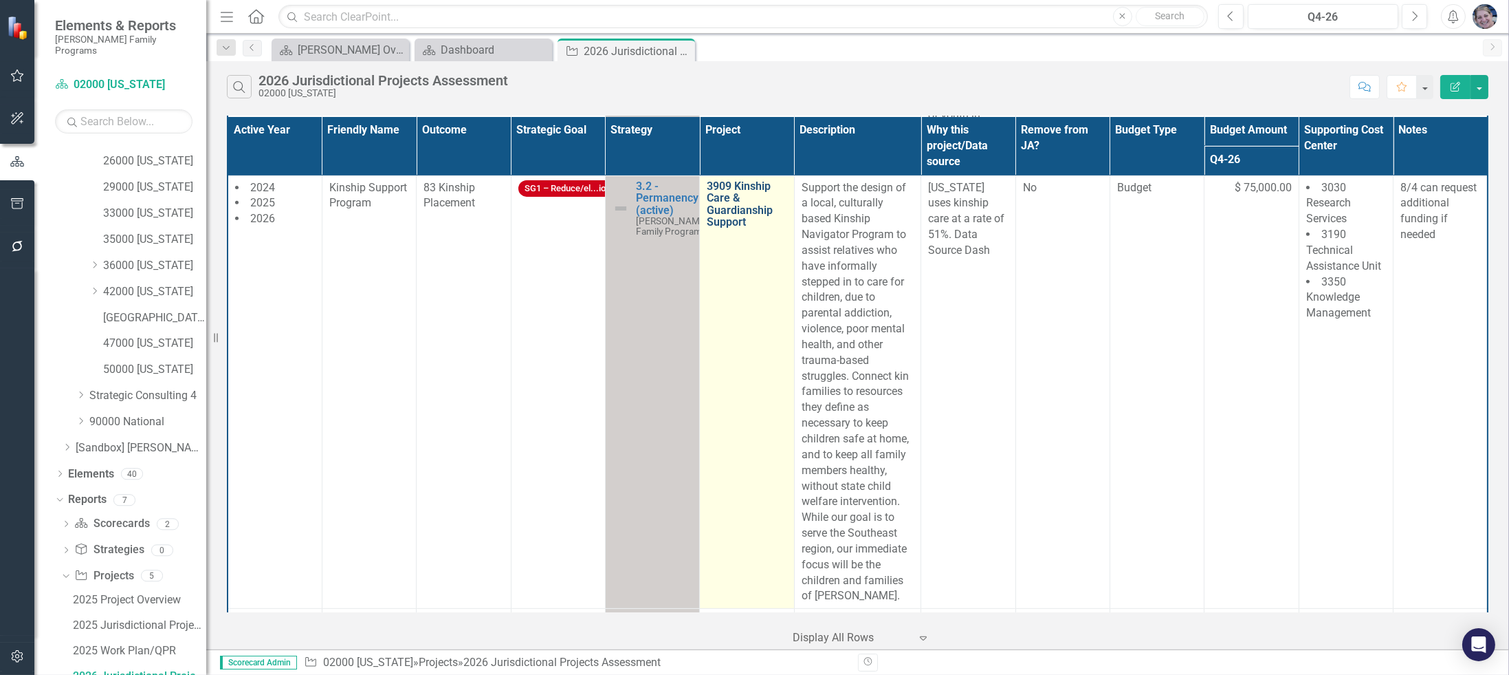
scroll to position [1340, 0]
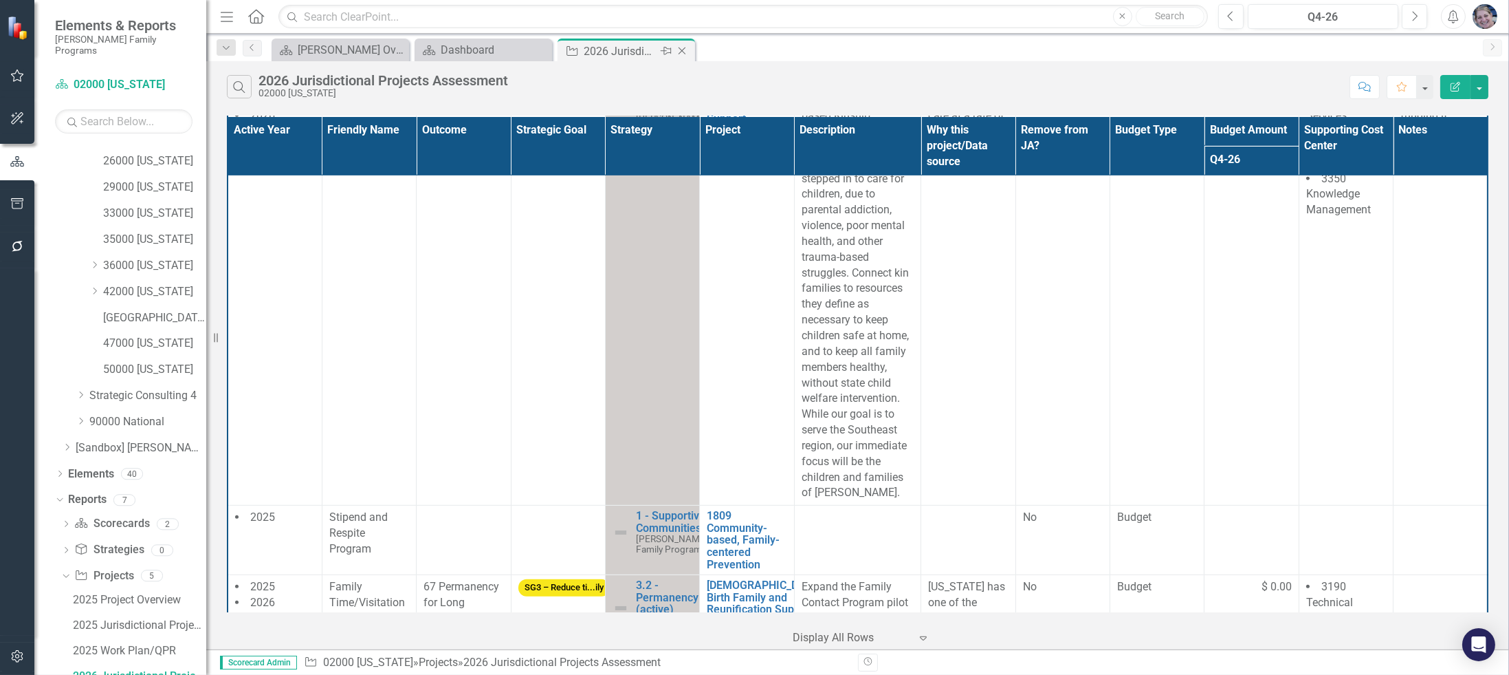
click at [681, 52] on icon "Close" at bounding box center [682, 50] width 14 height 11
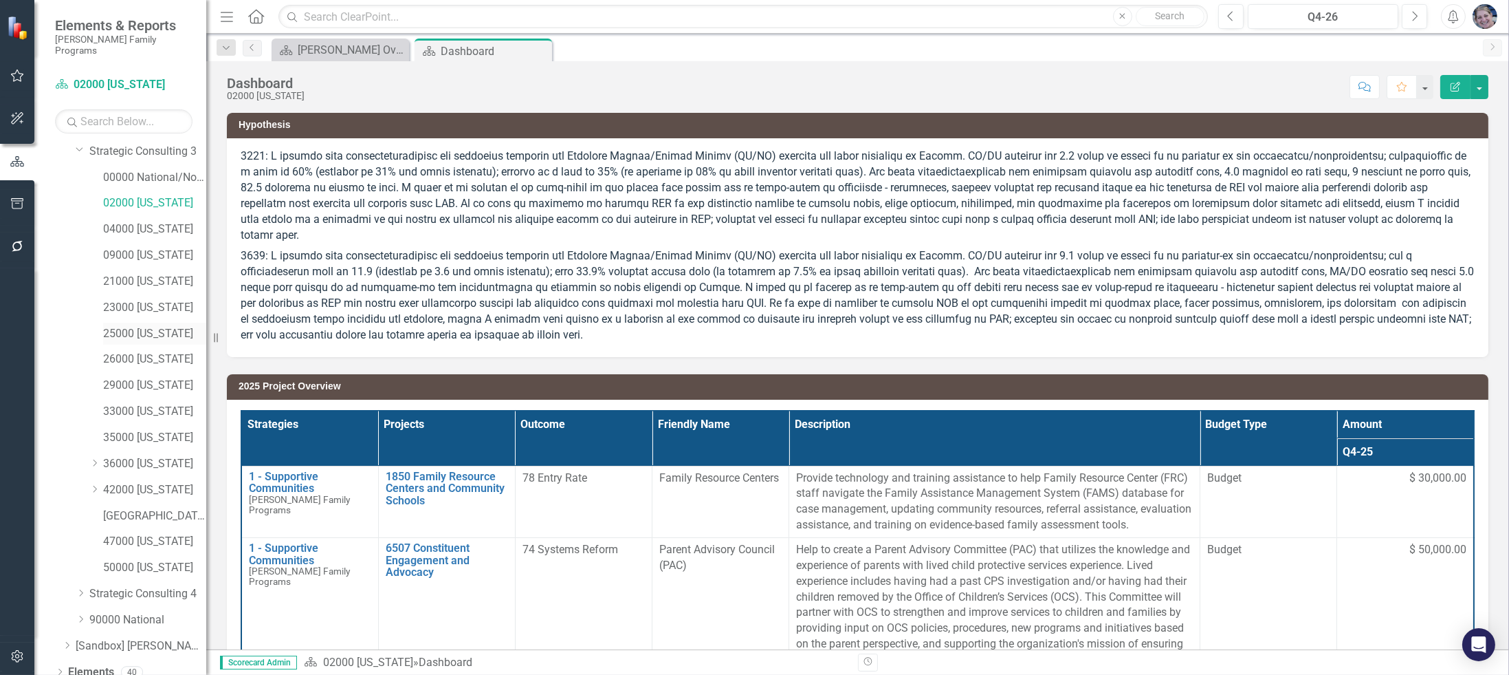
scroll to position [107, 0]
click at [152, 223] on link "04000 [US_STATE]" at bounding box center [154, 231] width 103 height 16
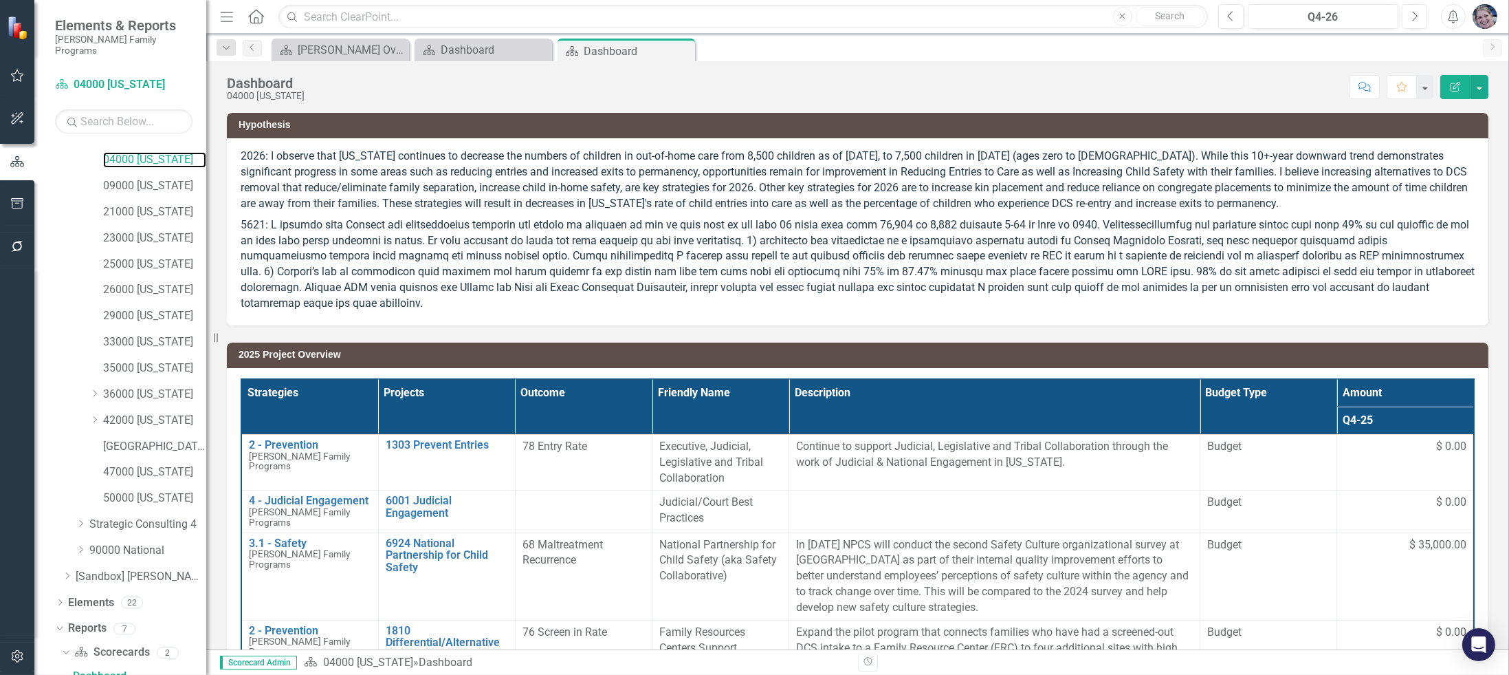
scroll to position [305, 0]
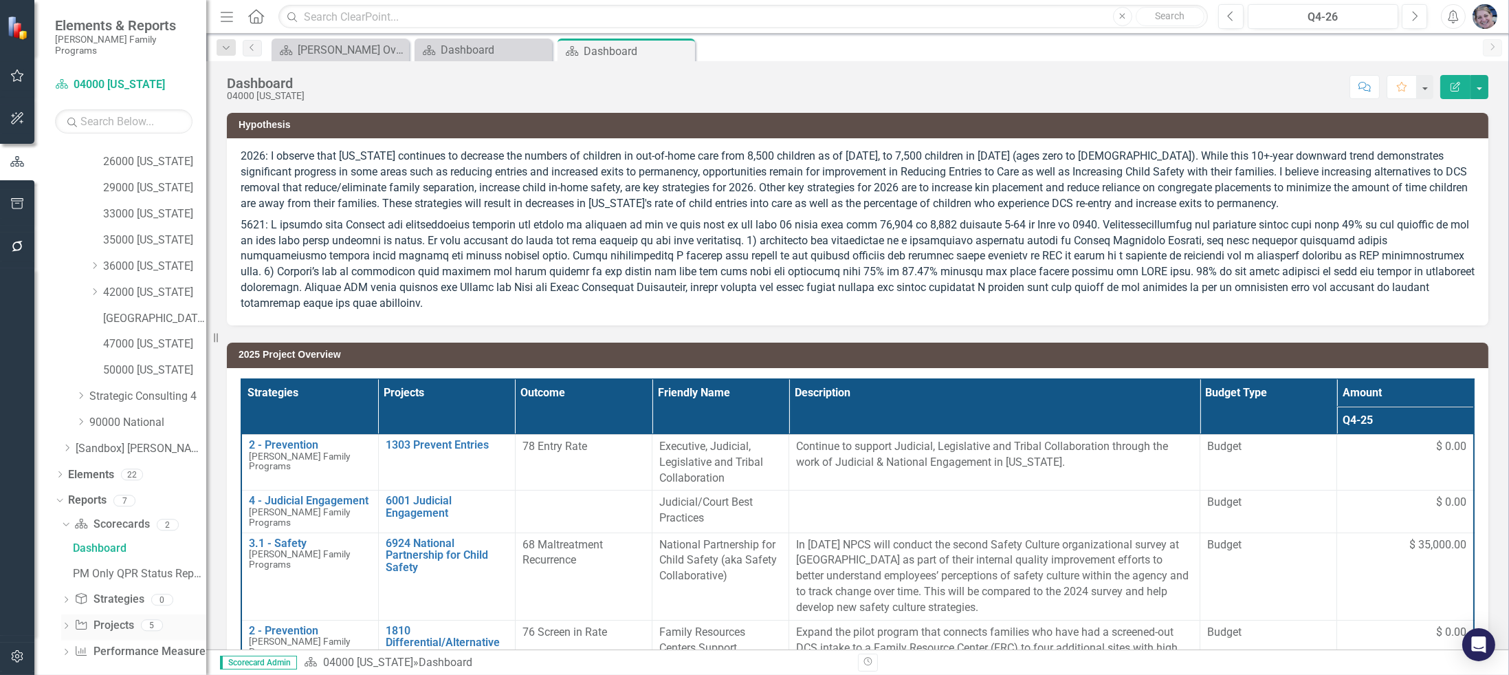
click at [65, 614] on div "Dropdown Project Projects 5" at bounding box center [133, 627] width 145 height 26
click at [113, 617] on link "Project Projects" at bounding box center [103, 625] width 59 height 16
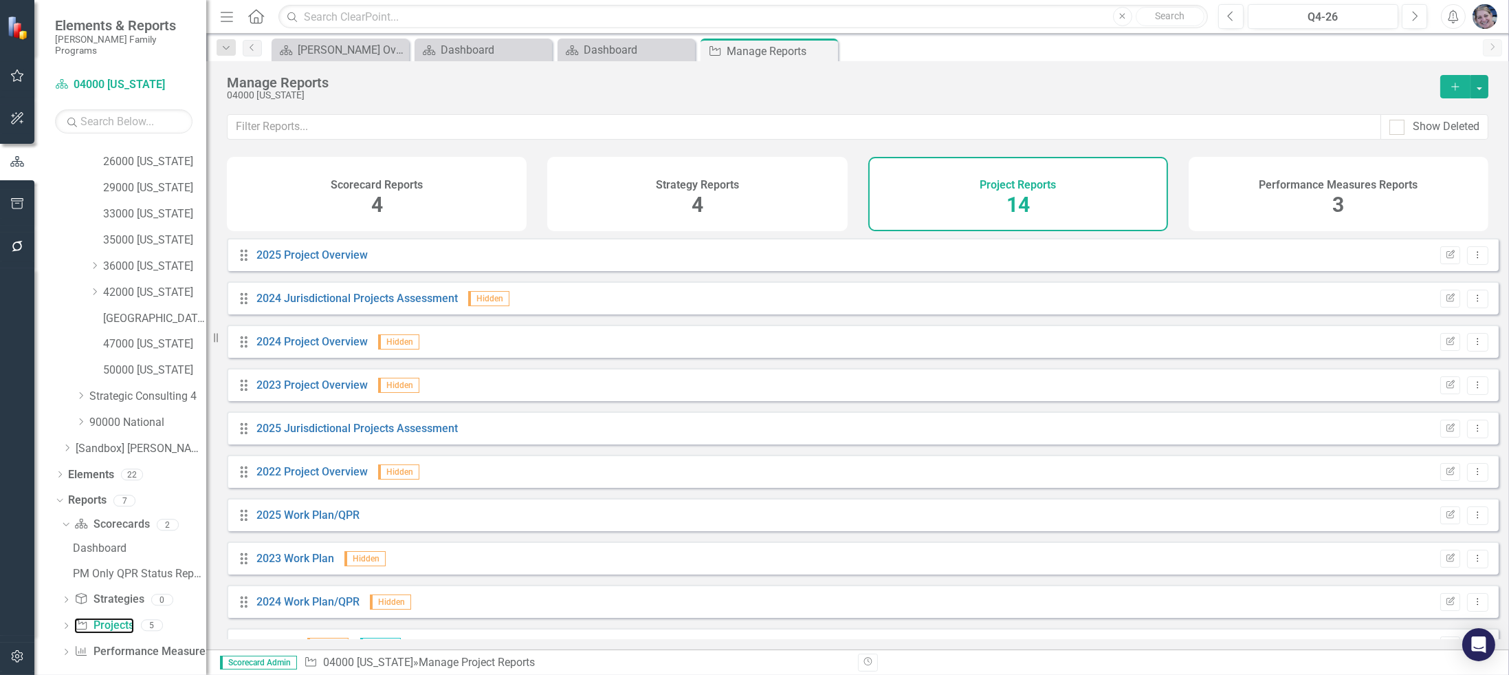
scroll to position [205, 0]
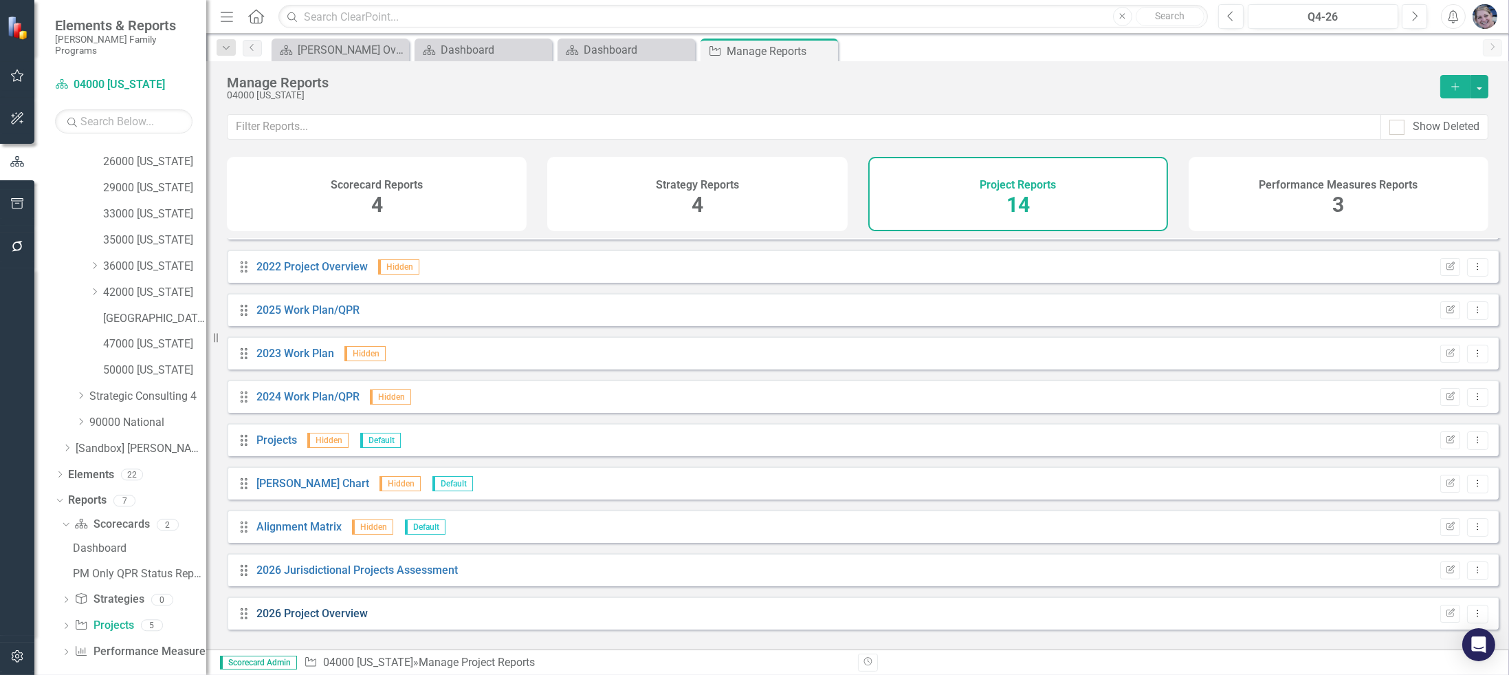
click at [329, 620] on link "2026 Project Overview" at bounding box center [311, 612] width 111 height 13
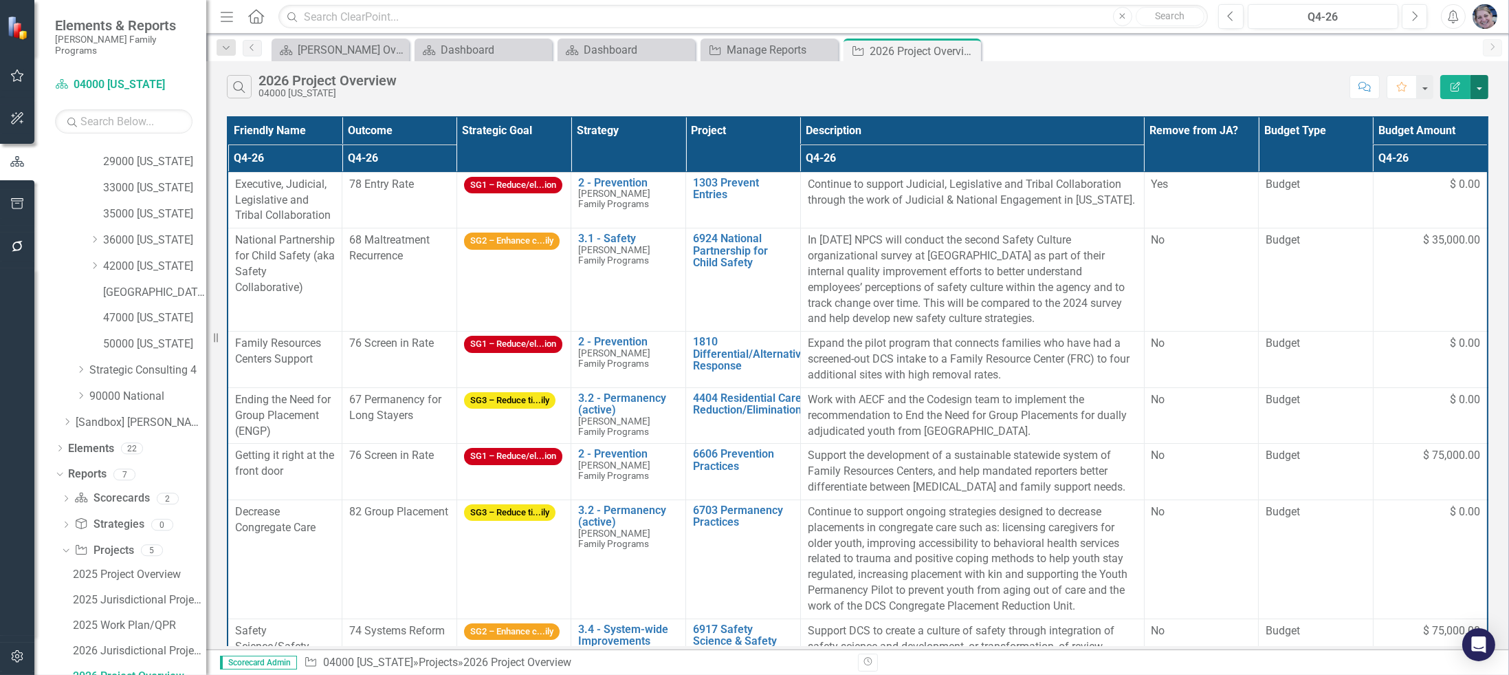
click at [1481, 83] on button "button" at bounding box center [1480, 87] width 18 height 24
click at [1467, 166] on link "Excel Export to Excel" at bounding box center [1433, 164] width 109 height 25
click at [829, 49] on icon "Close" at bounding box center [826, 50] width 14 height 11
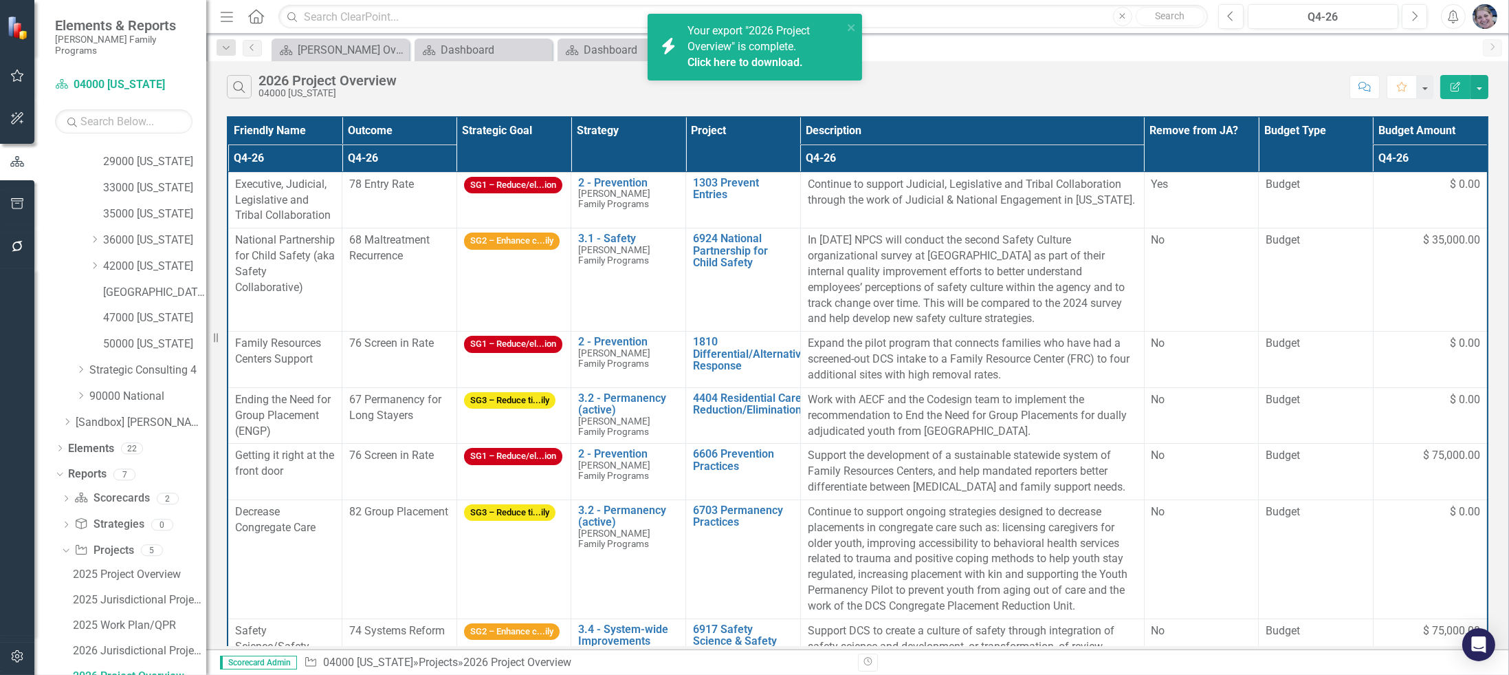
click at [714, 61] on link "Click here to download." at bounding box center [746, 62] width 116 height 13
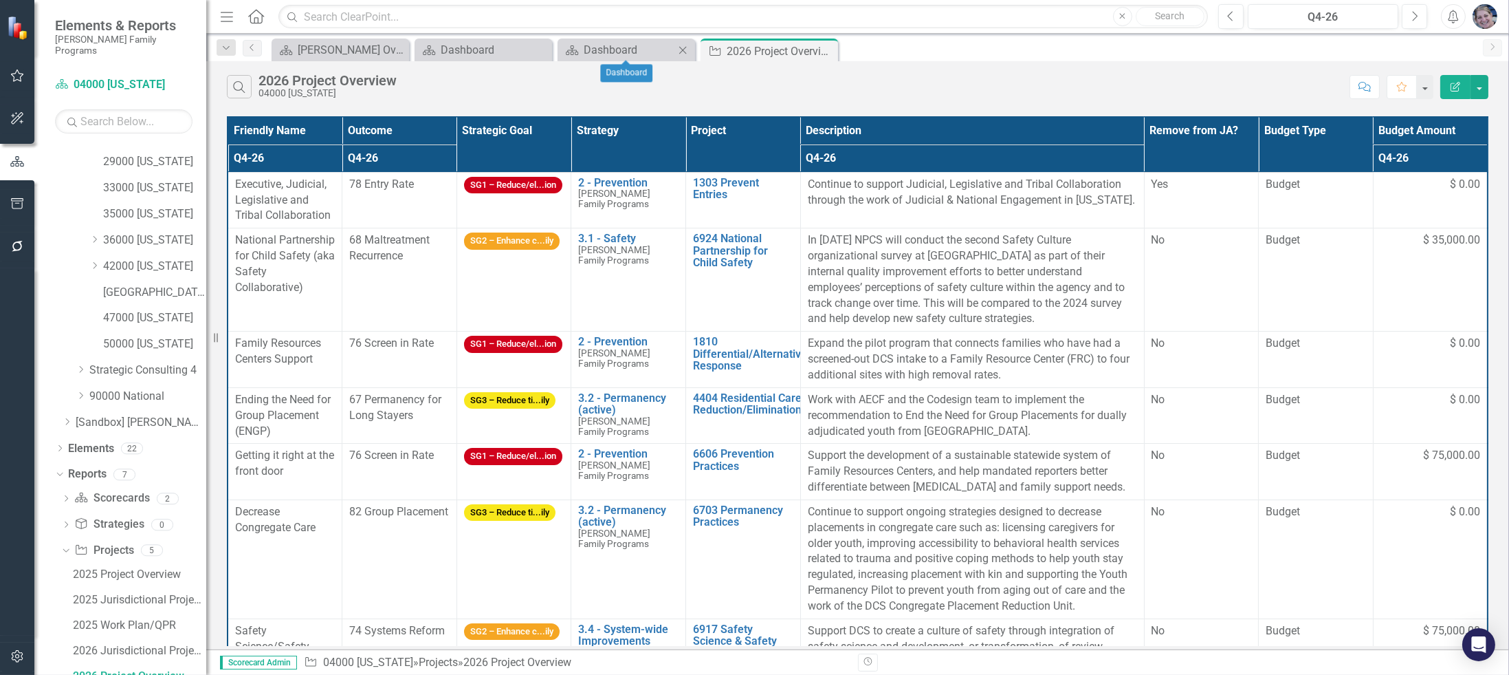
click at [686, 49] on icon "Close" at bounding box center [683, 50] width 14 height 11
click at [540, 46] on icon "Close" at bounding box center [540, 50] width 14 height 11
